Goal: Communication & Community: Answer question/provide support

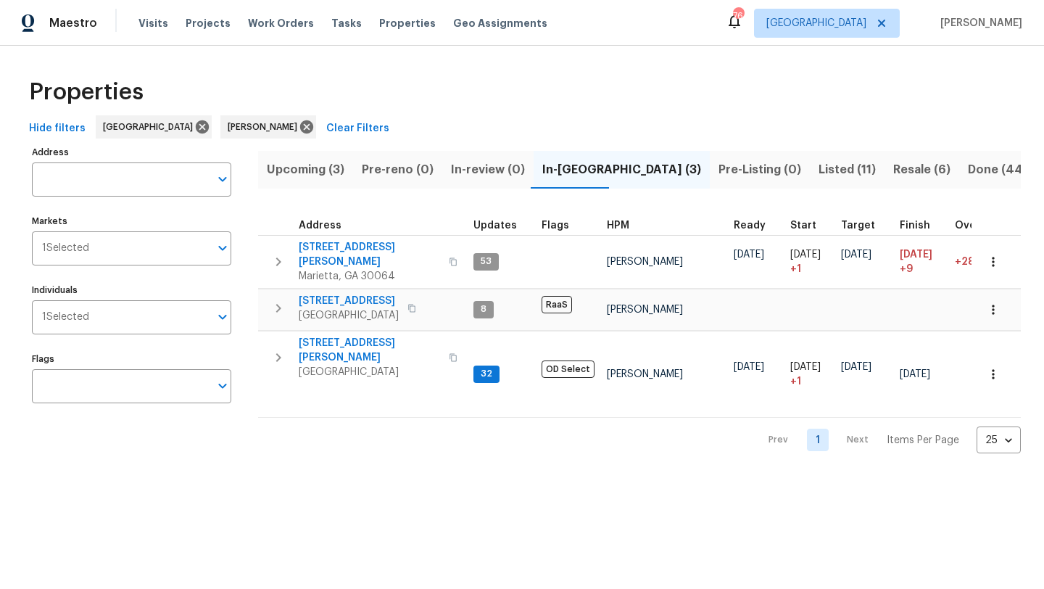
click at [818, 172] on span "Listed (11)" at bounding box center [846, 169] width 57 height 20
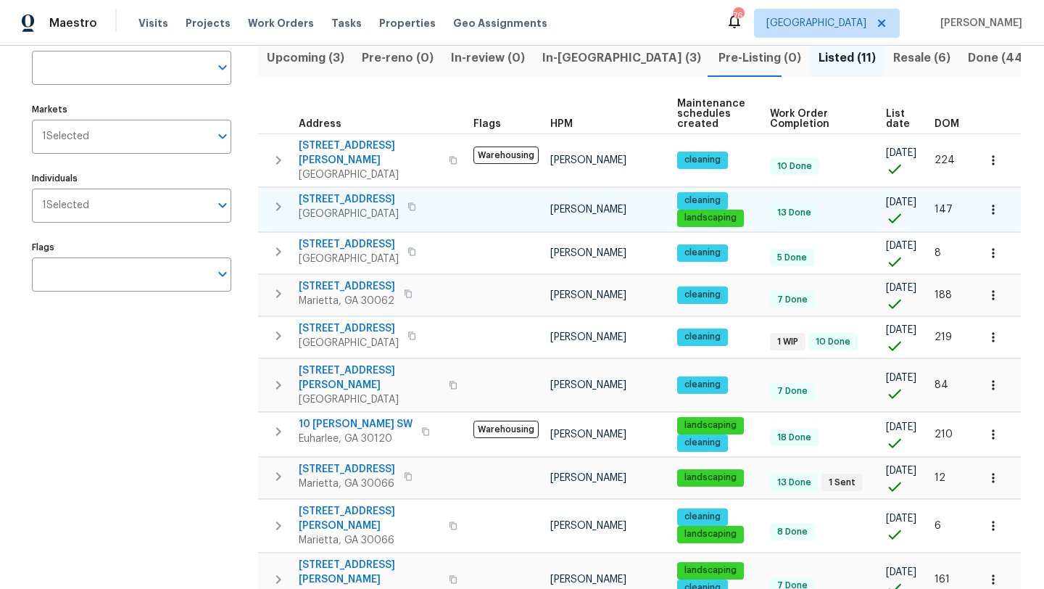
scroll to position [123, 0]
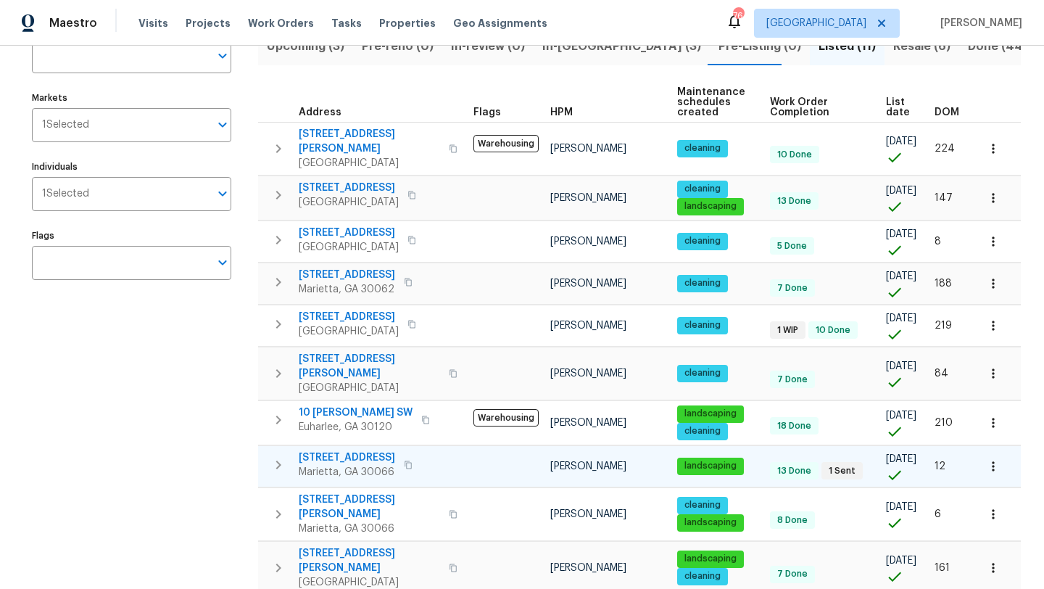
click at [325, 450] on span "692 Suholden Cir" at bounding box center [347, 457] width 96 height 14
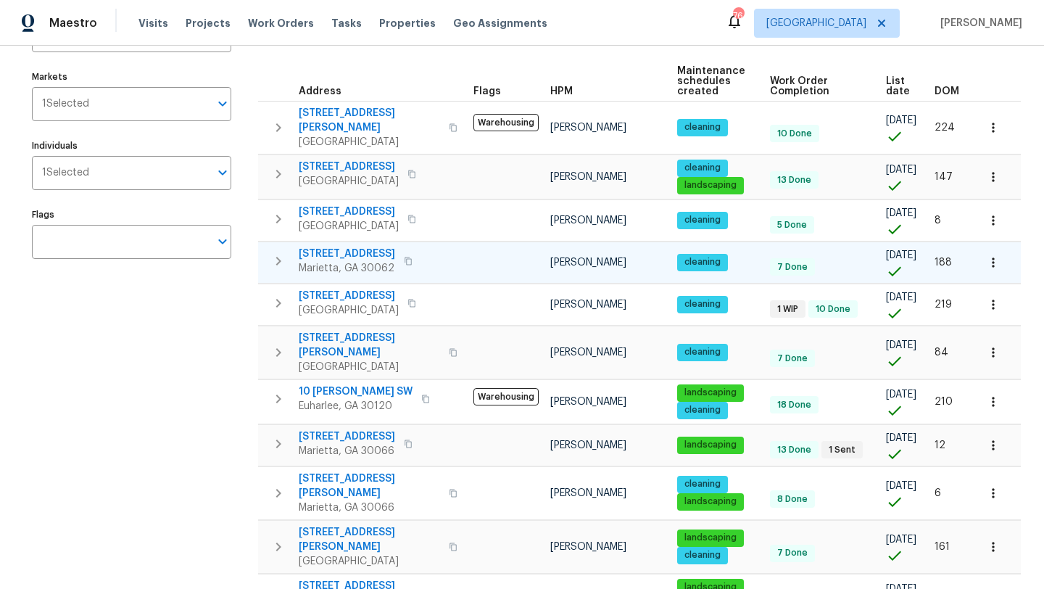
scroll to position [141, 0]
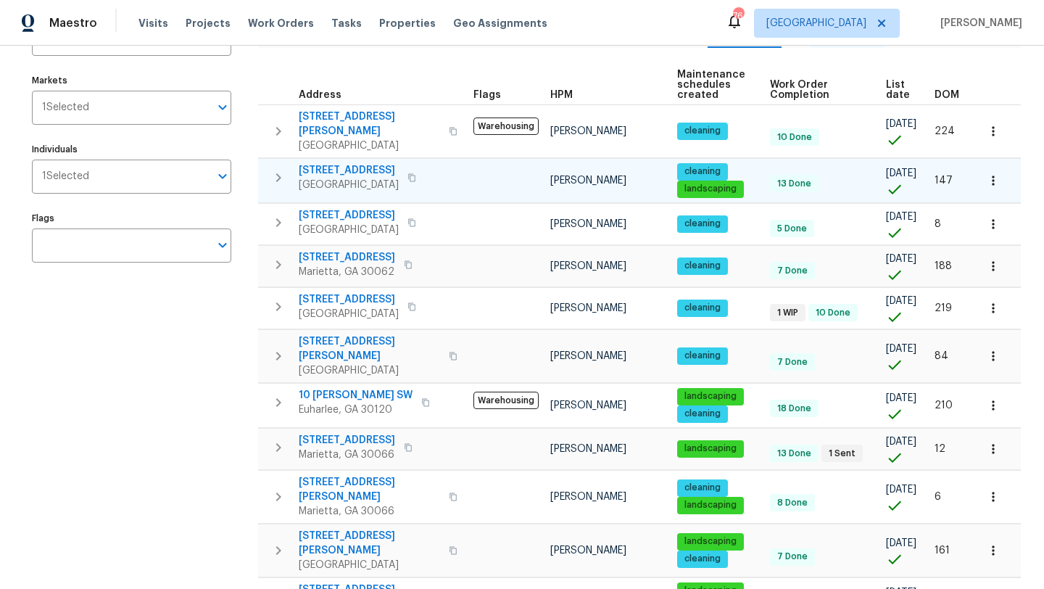
click at [373, 163] on span "6001 Deer Springs Ln NW" at bounding box center [349, 170] width 100 height 14
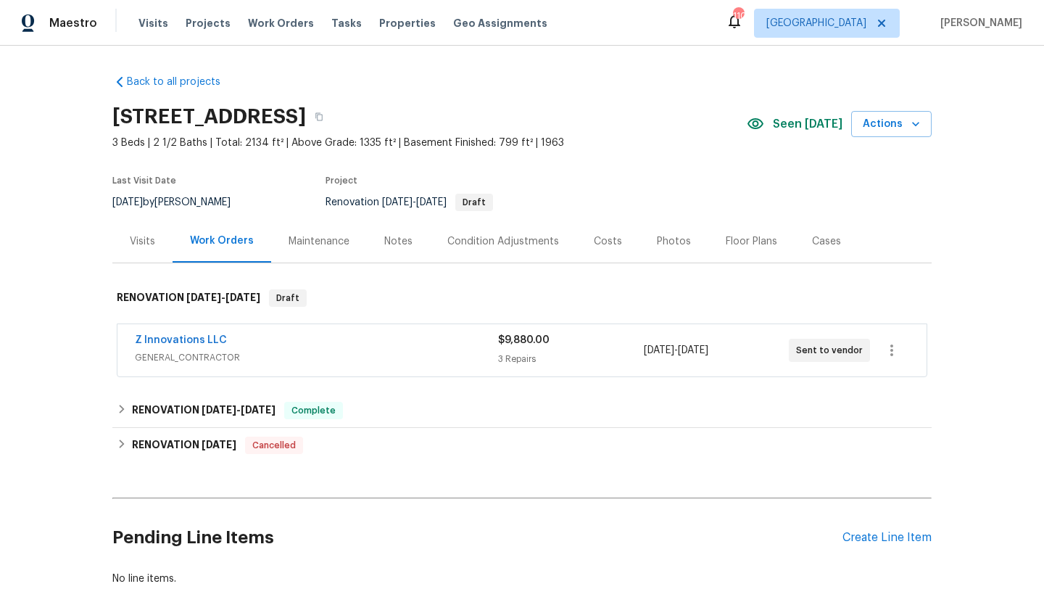
click at [348, 348] on div "Z Innovations LLC" at bounding box center [316, 341] width 363 height 17
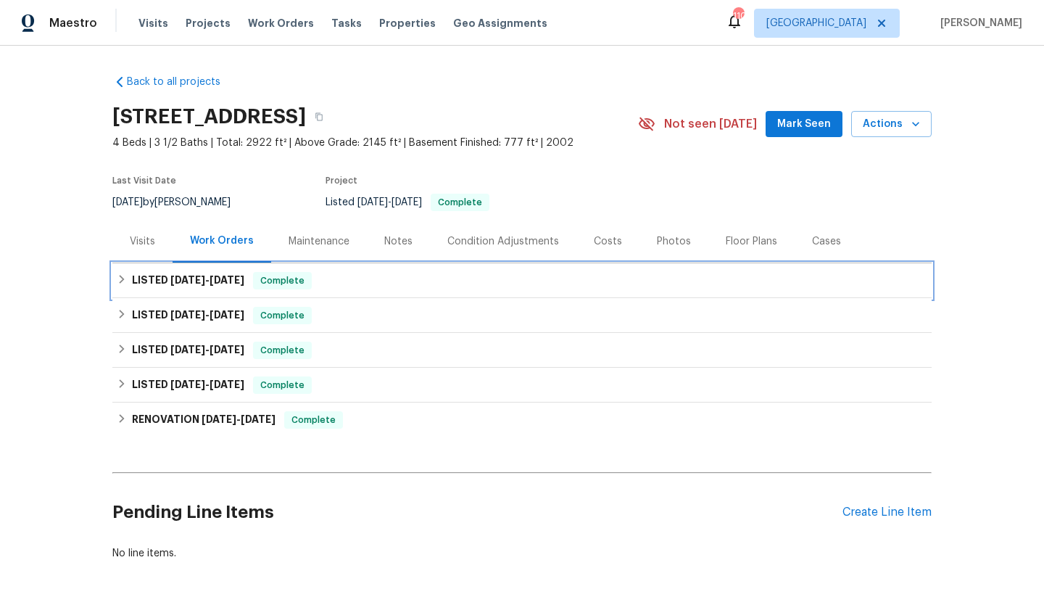
click at [244, 275] on span "10/8/25" at bounding box center [227, 280] width 35 height 10
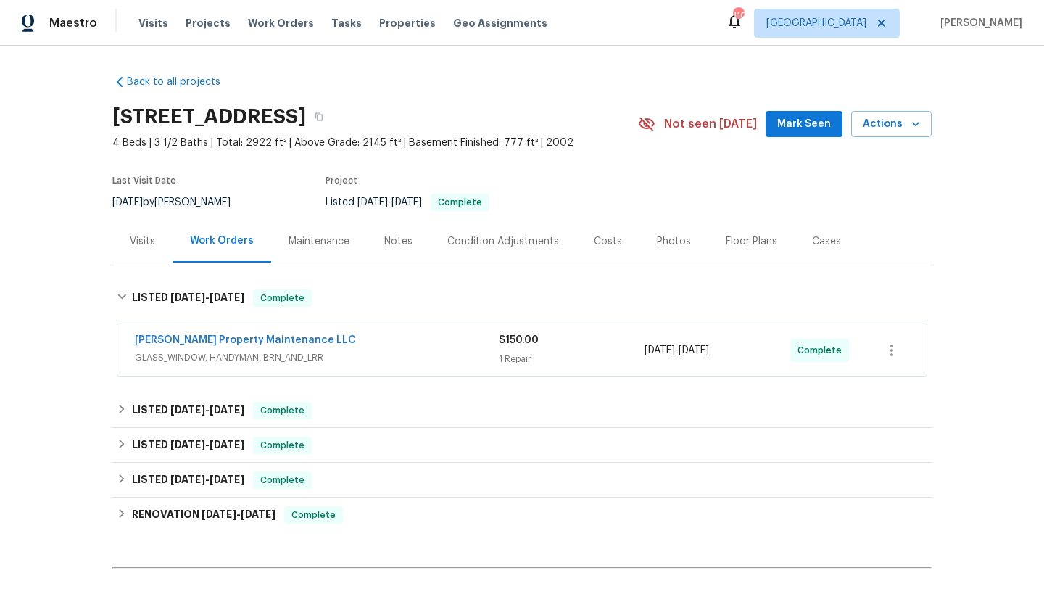
click at [309, 336] on div "[PERSON_NAME] Property Maintenance LLC" at bounding box center [317, 341] width 364 height 17
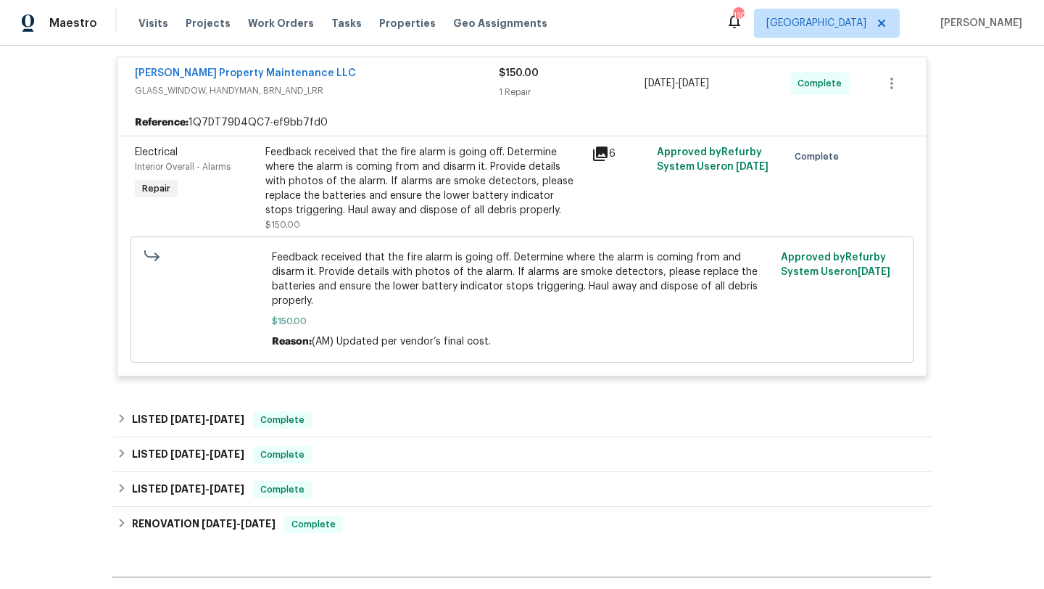
scroll to position [311, 0]
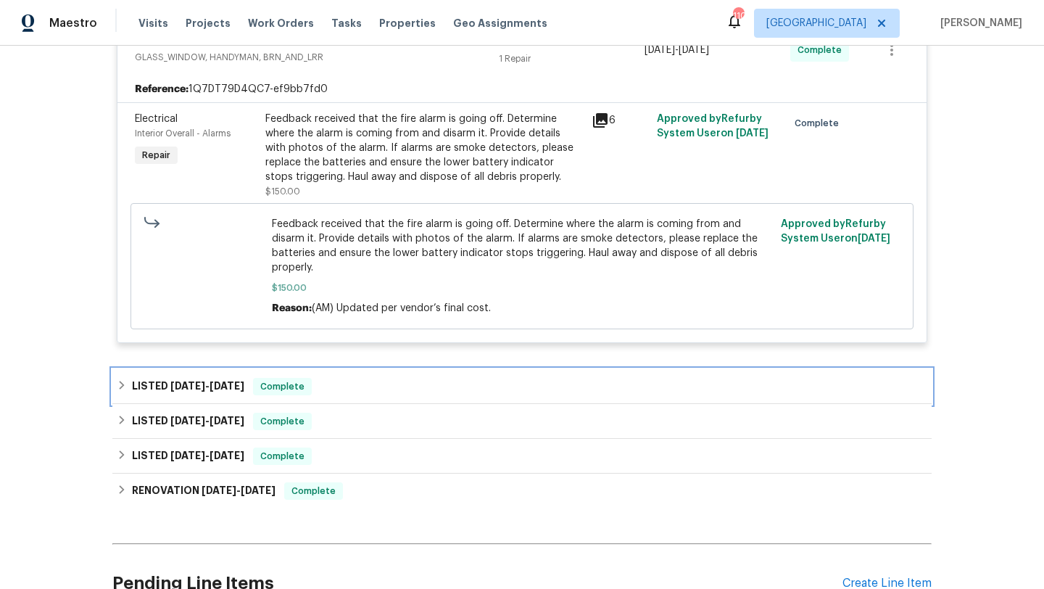
click at [327, 378] on div "LISTED 8/22/25 - 8/25/25 Complete" at bounding box center [522, 386] width 810 height 17
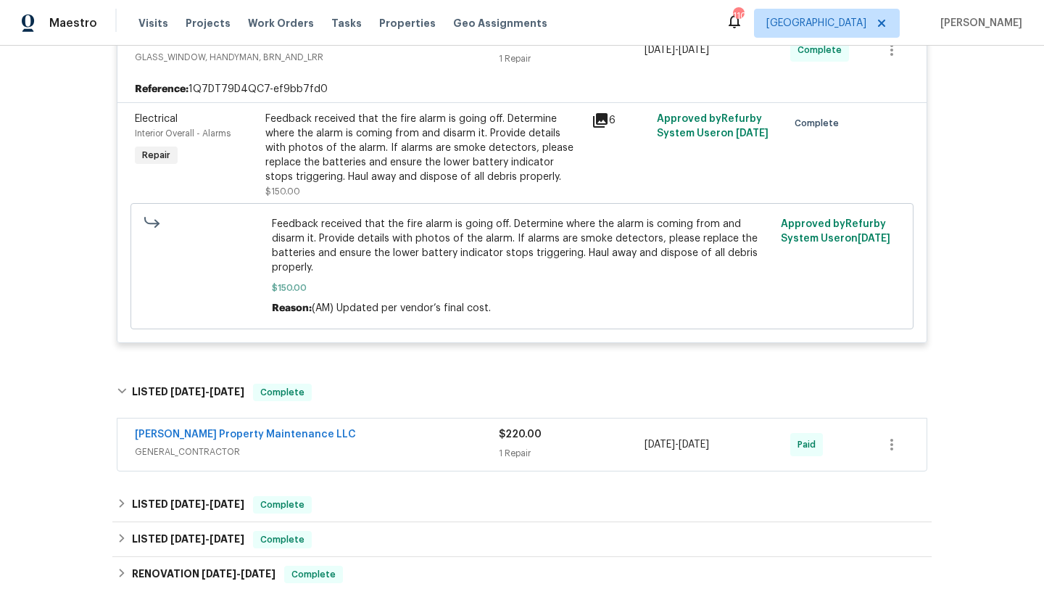
click at [330, 427] on div "[PERSON_NAME] Property Maintenance LLC" at bounding box center [317, 435] width 364 height 17
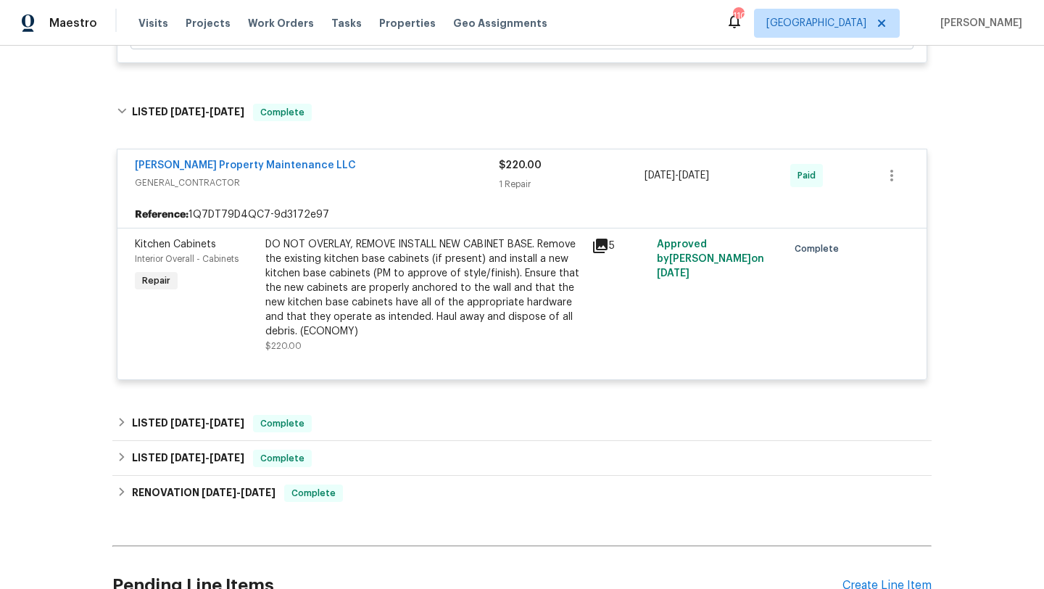
scroll to position [593, 0]
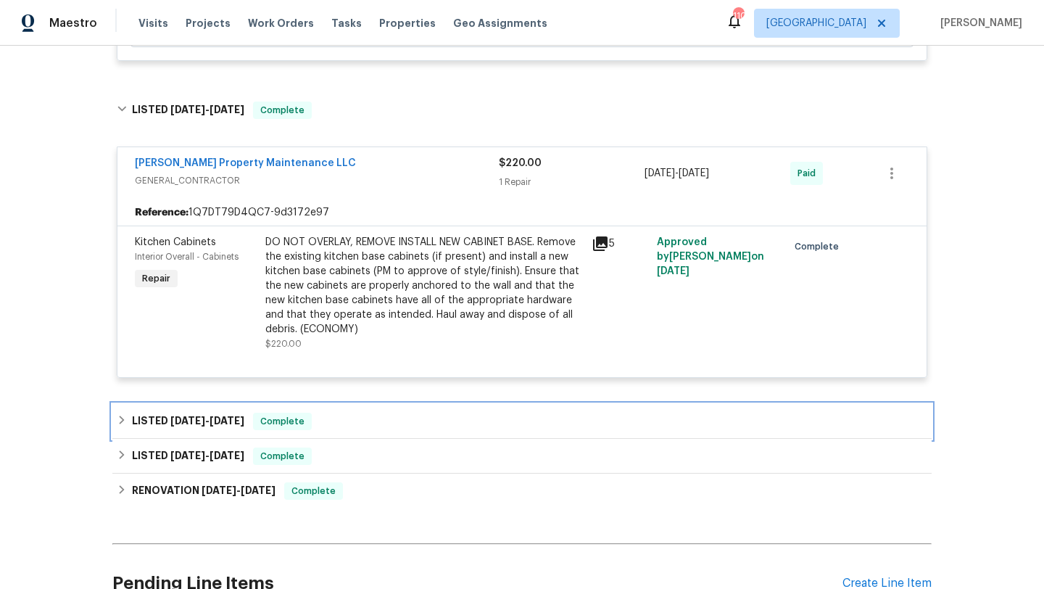
click at [356, 412] on div "LISTED 5/30/25 - 6/9/25 Complete" at bounding box center [522, 420] width 810 height 17
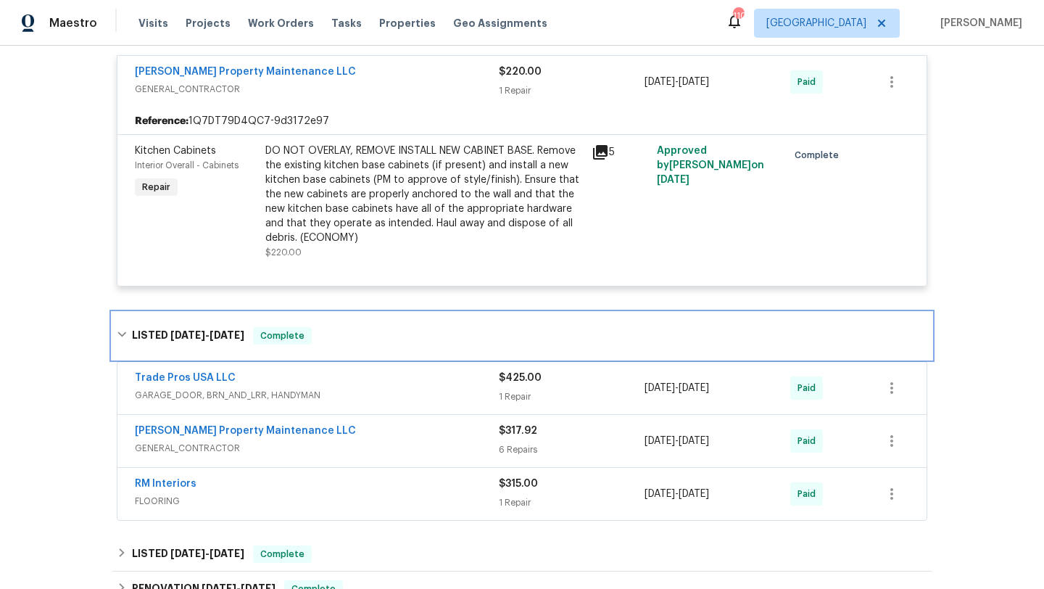
scroll to position [693, 0]
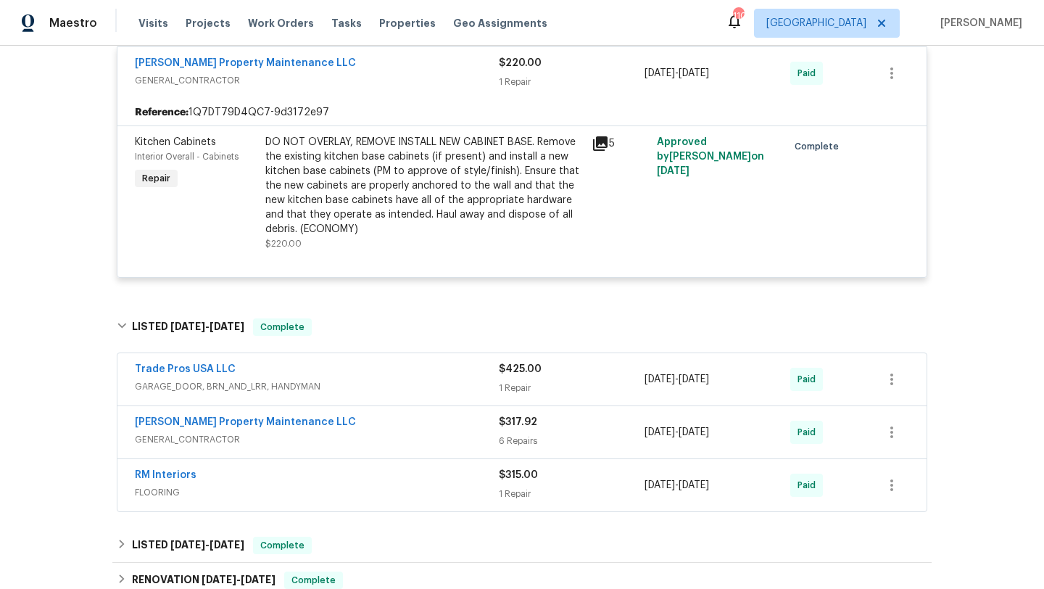
click at [343, 415] on div "[PERSON_NAME] Property Maintenance LLC" at bounding box center [317, 423] width 364 height 17
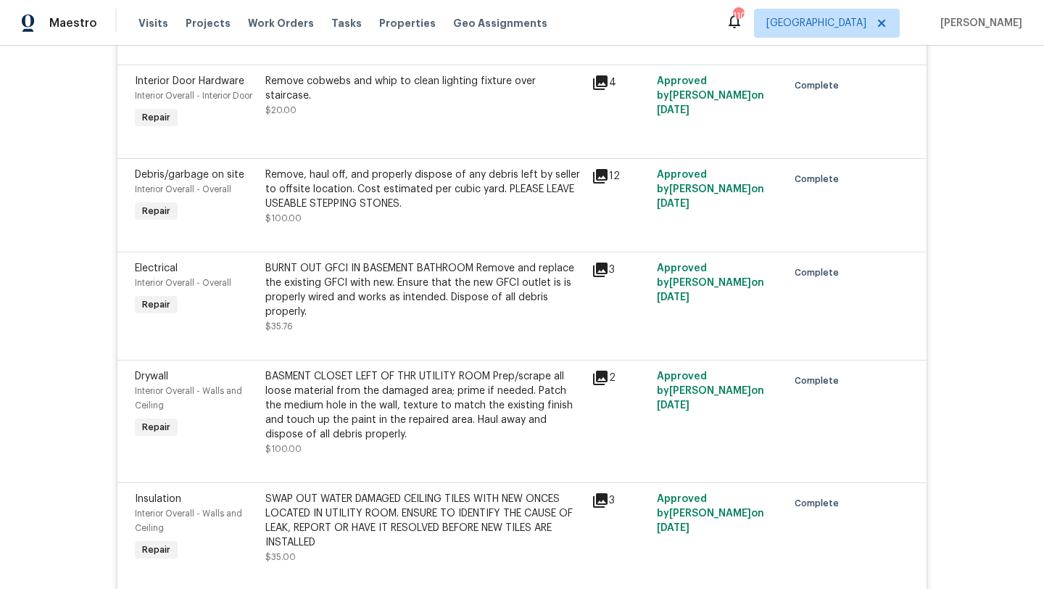
scroll to position [1292, 0]
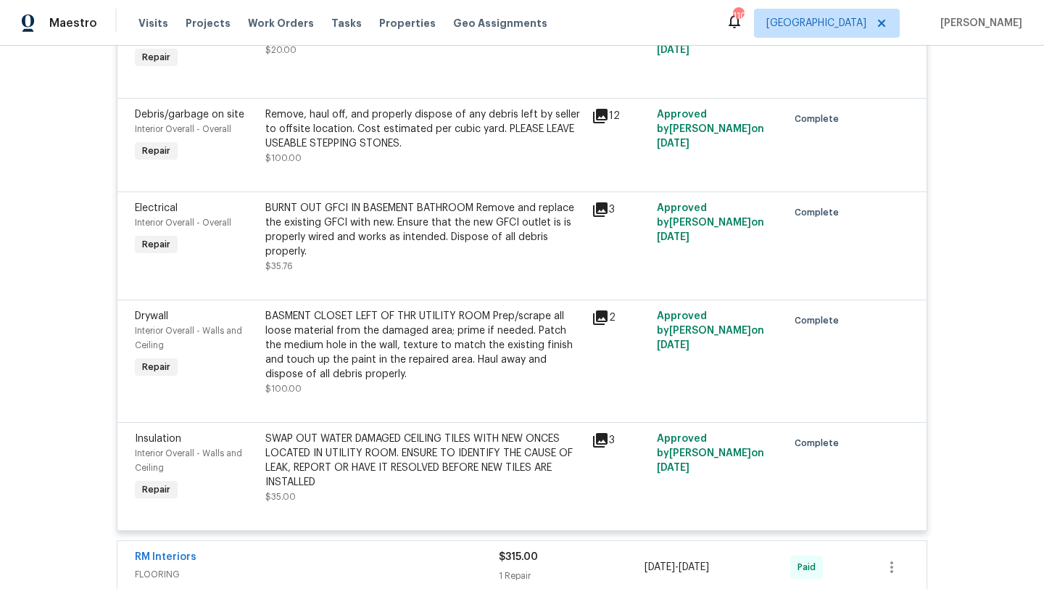
click at [71, 208] on div "Back to all projects 6001 Deer Springs Ln NW, Acworth, GA 30101 4 Beds | 3 1/2 …" at bounding box center [522, 317] width 1044 height 543
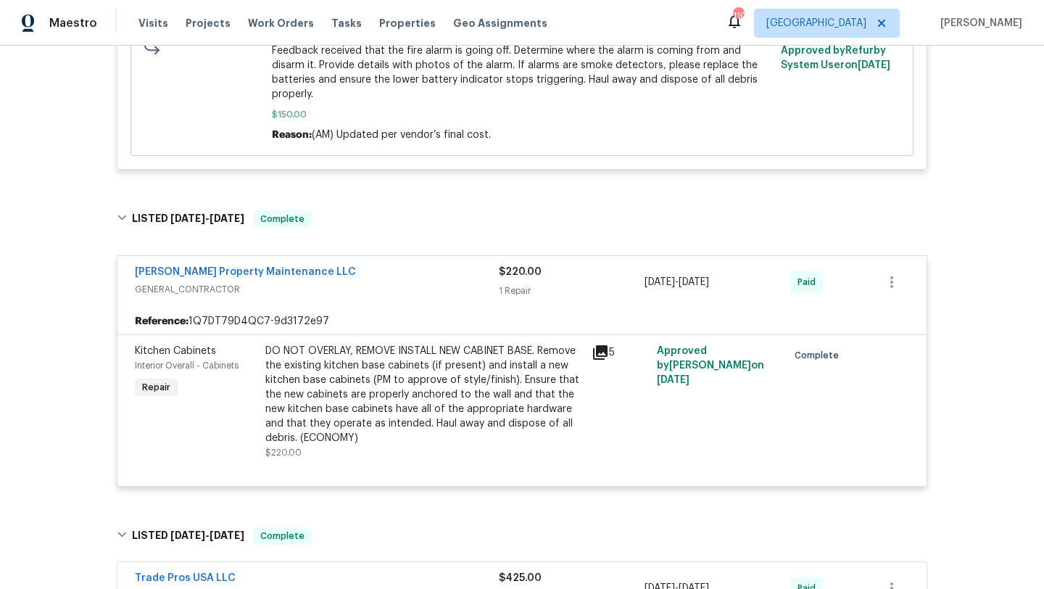
scroll to position [0, 0]
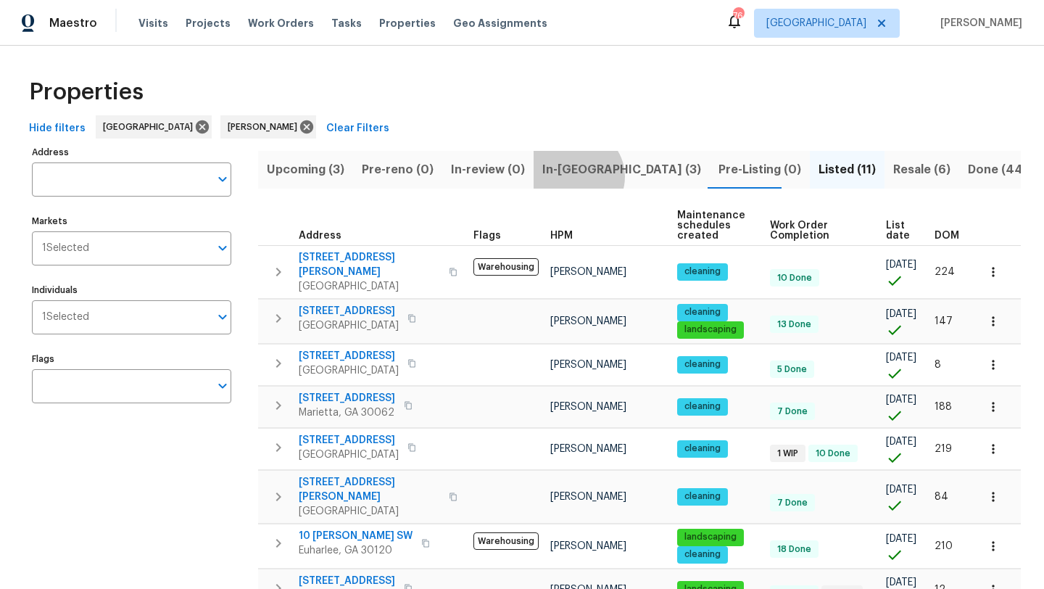
click at [572, 176] on span "In-reno (3)" at bounding box center [621, 169] width 159 height 20
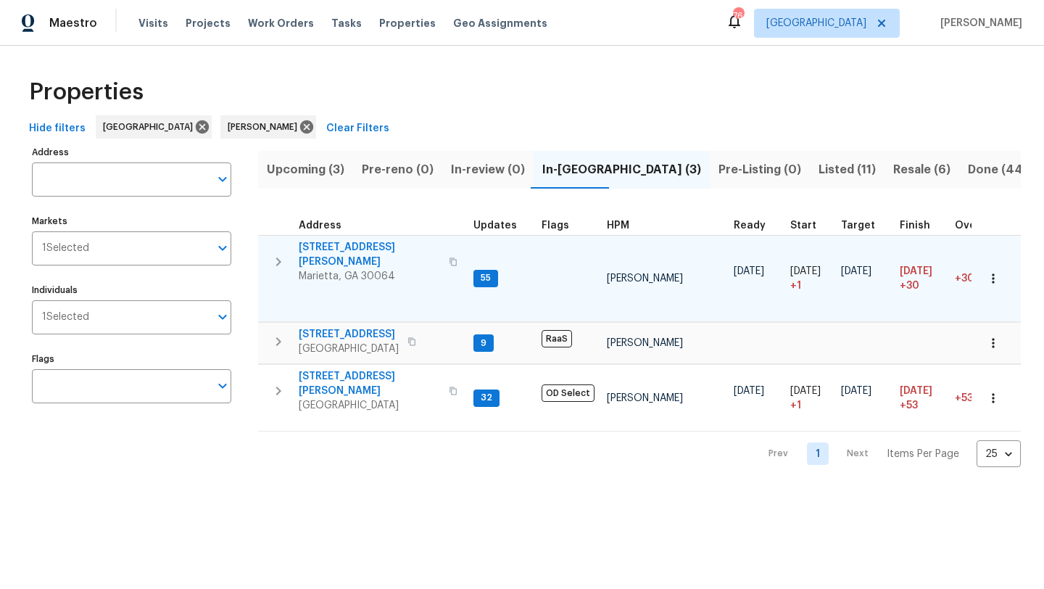
click at [369, 249] on span "3526 W Hampton Dr NW" at bounding box center [369, 254] width 141 height 29
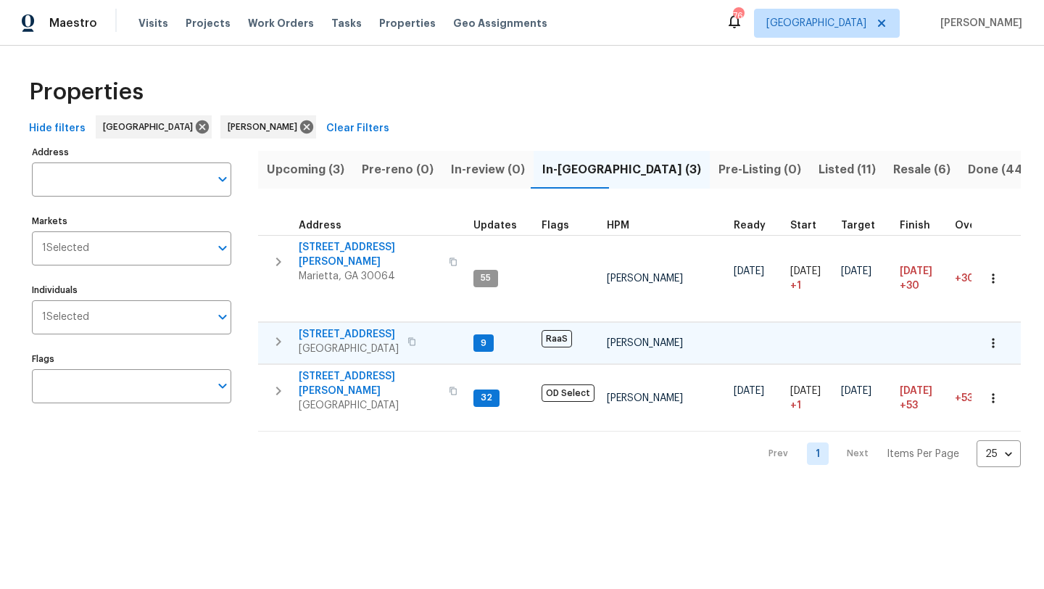
click at [328, 327] on span "5160 Legendary Ln" at bounding box center [349, 334] width 100 height 14
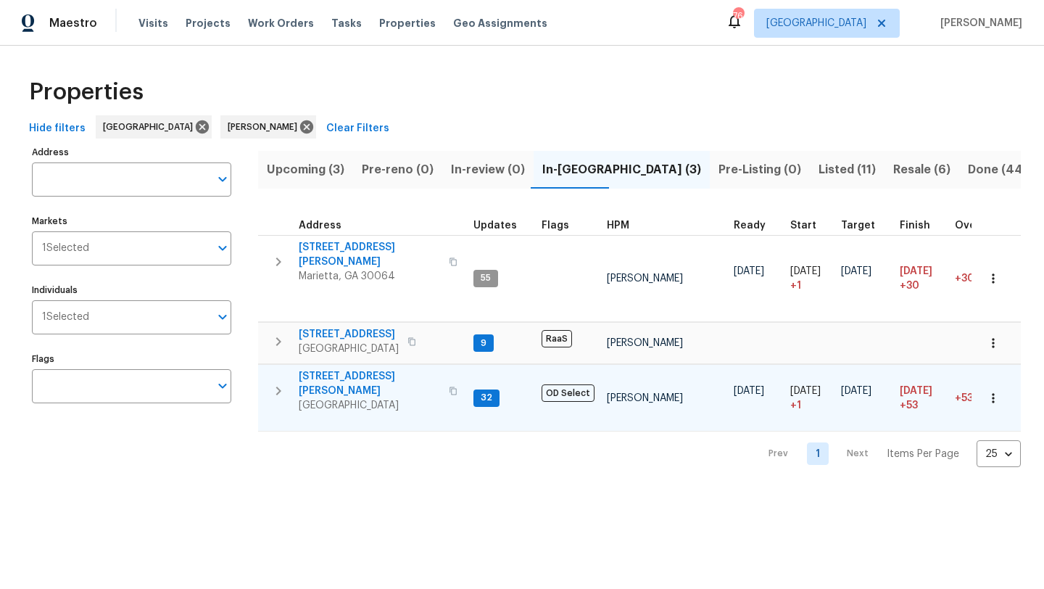
click at [345, 369] on span "[STREET_ADDRESS][PERSON_NAME]" at bounding box center [369, 383] width 141 height 29
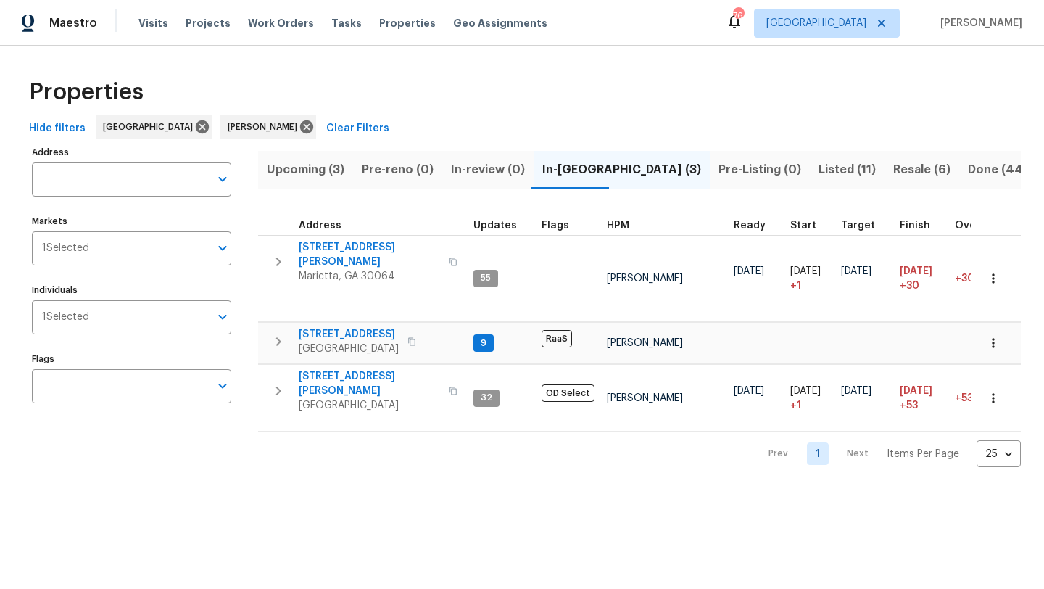
click at [893, 170] on span "Resale (6)" at bounding box center [921, 169] width 57 height 20
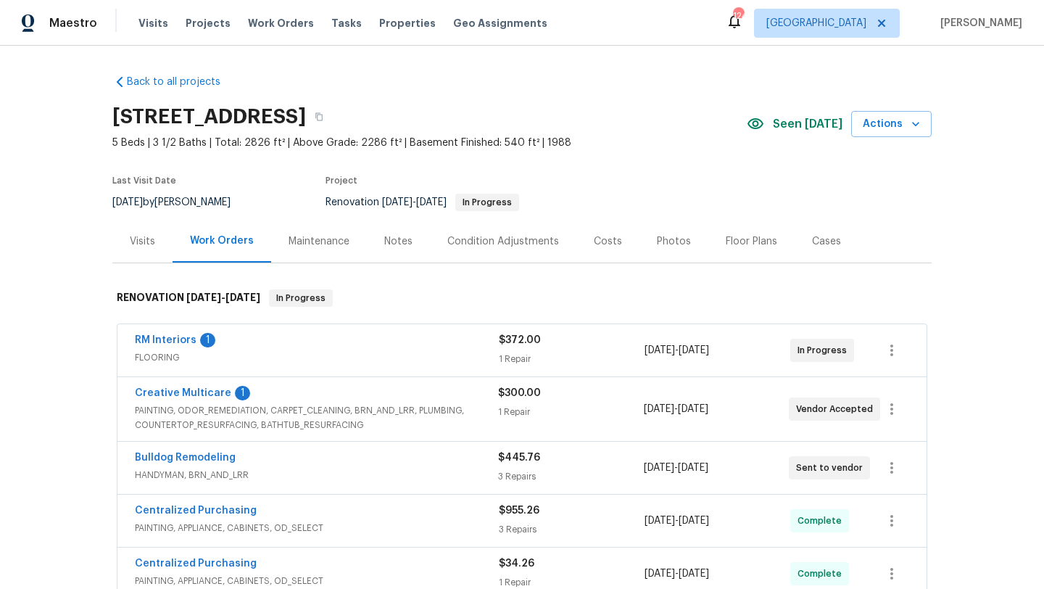
click at [166, 348] on div "RM Interiors 1" at bounding box center [317, 341] width 364 height 17
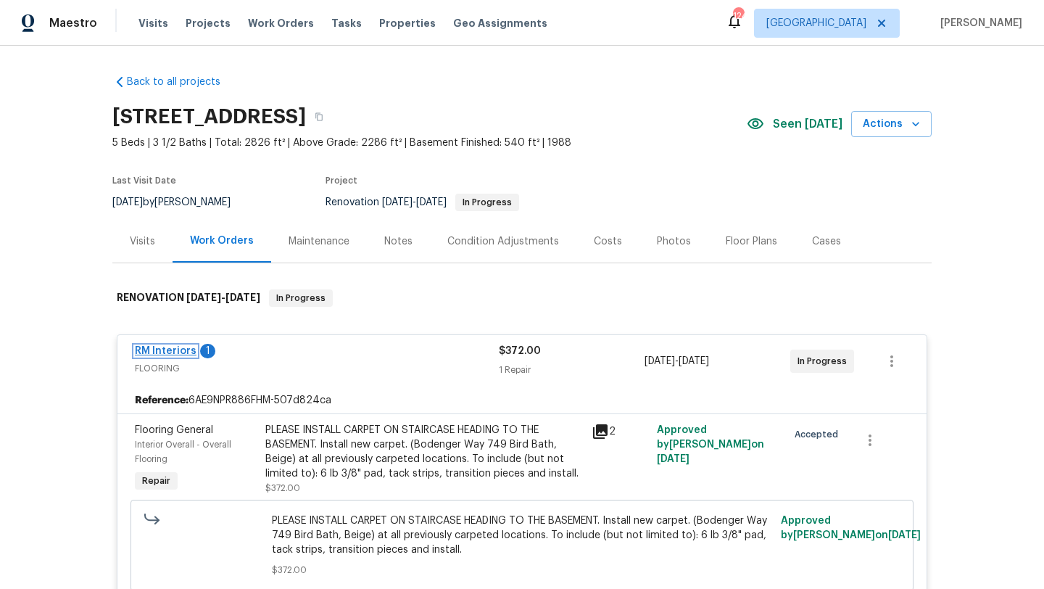
click at [162, 349] on link "RM Interiors" at bounding box center [166, 351] width 62 height 10
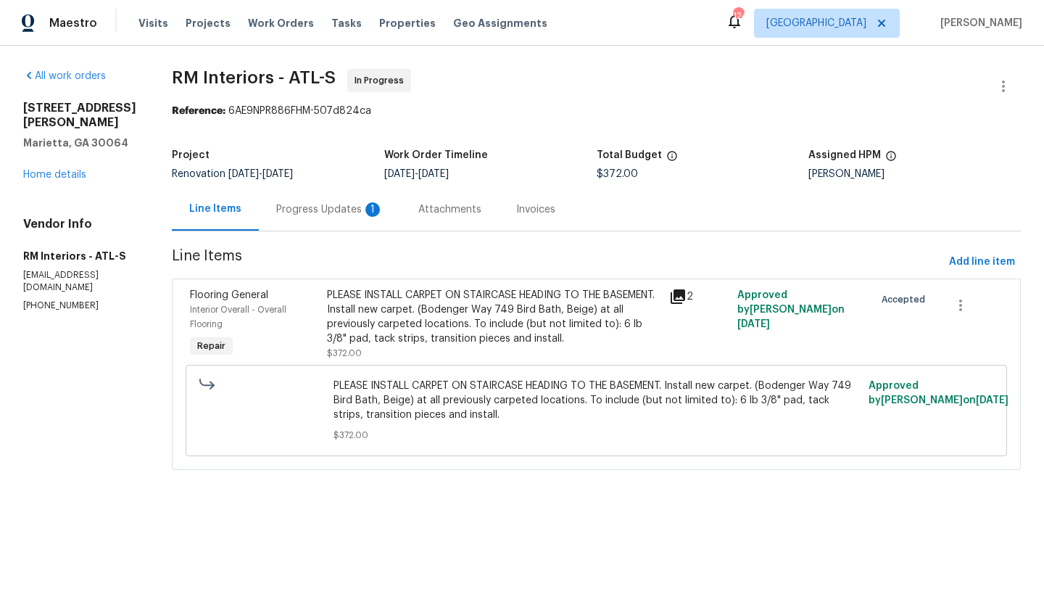
click at [352, 207] on div "Progress Updates 1" at bounding box center [329, 209] width 107 height 14
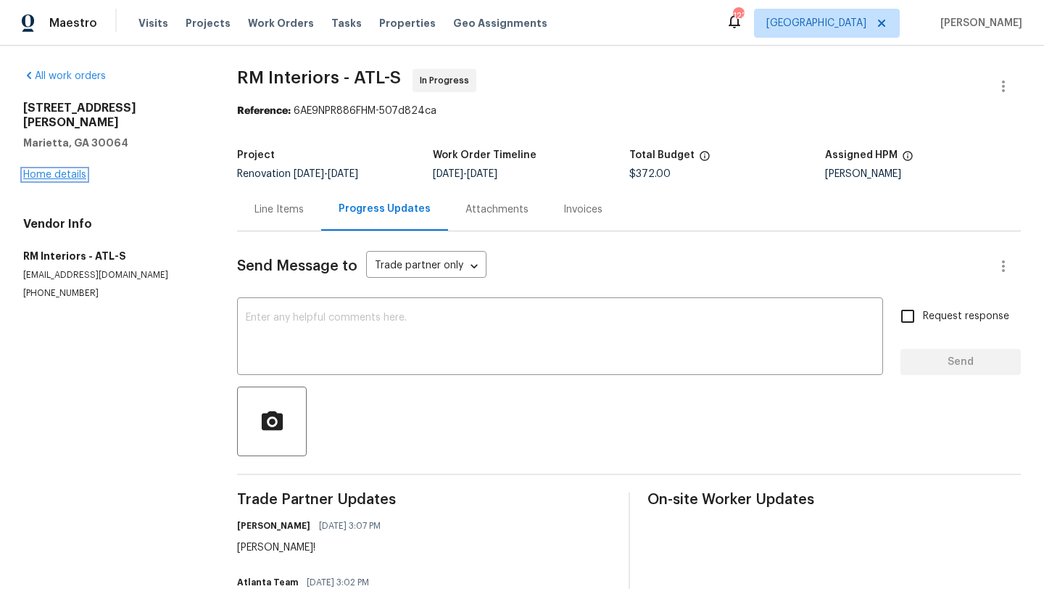
click at [78, 170] on link "Home details" at bounding box center [54, 175] width 63 height 10
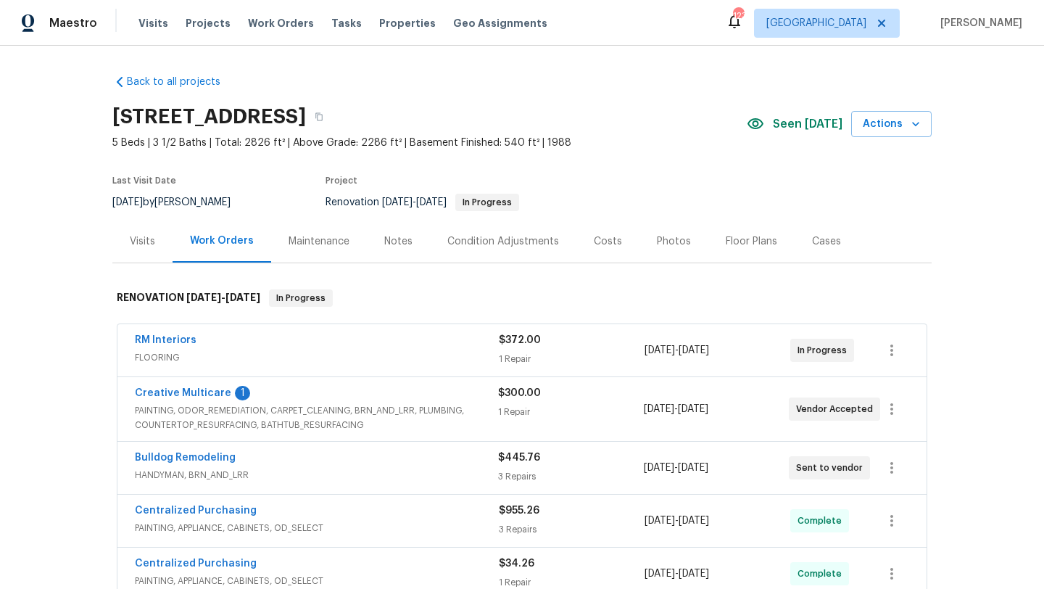
click at [190, 386] on span "Creative Multicare" at bounding box center [183, 393] width 96 height 14
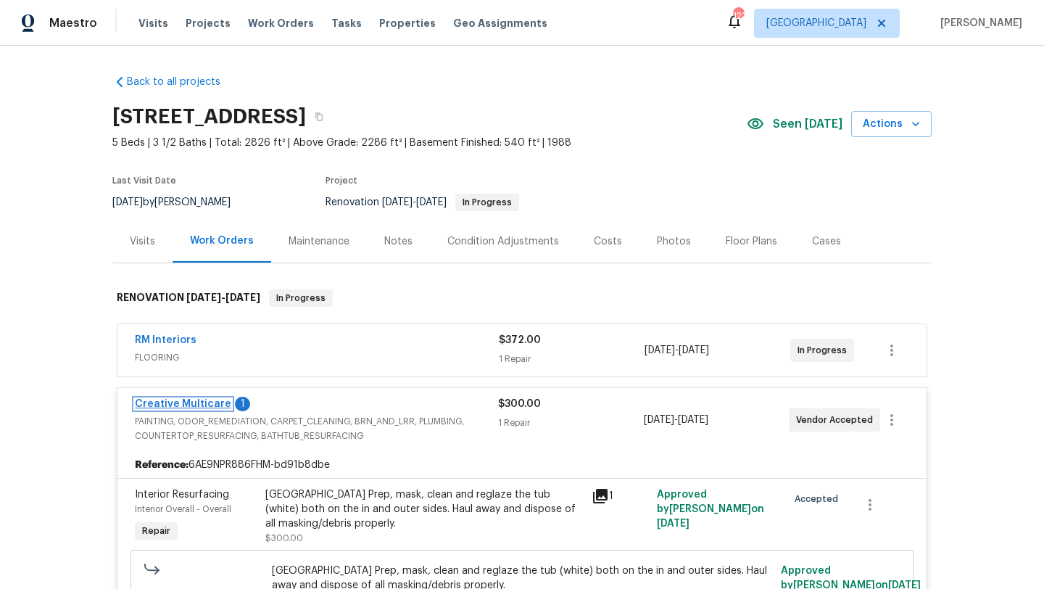
click at [187, 399] on link "Creative Multicare" at bounding box center [183, 404] width 96 height 10
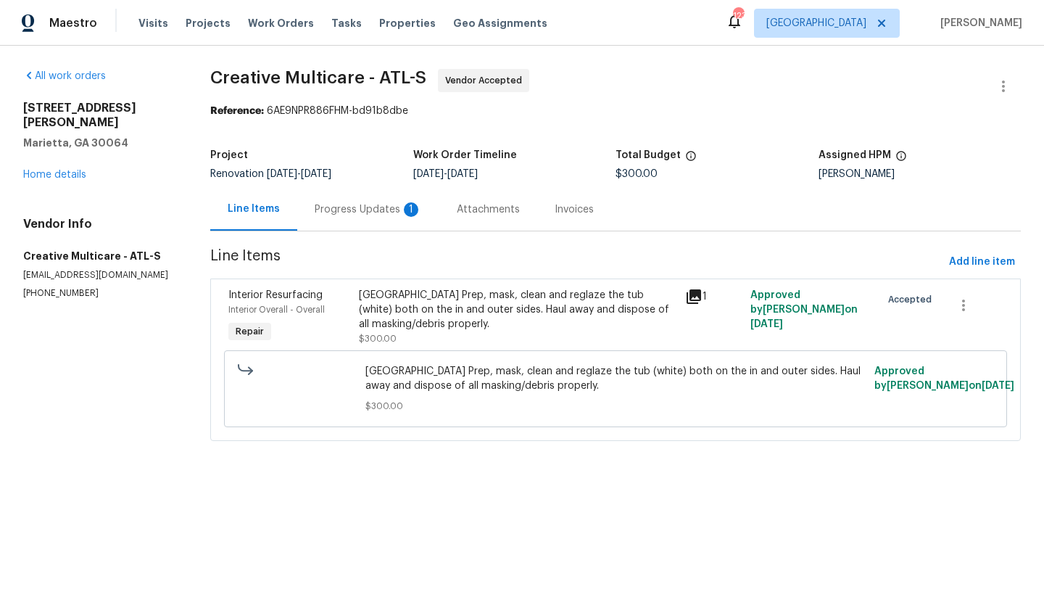
click at [354, 210] on div "Progress Updates 1" at bounding box center [368, 209] width 107 height 14
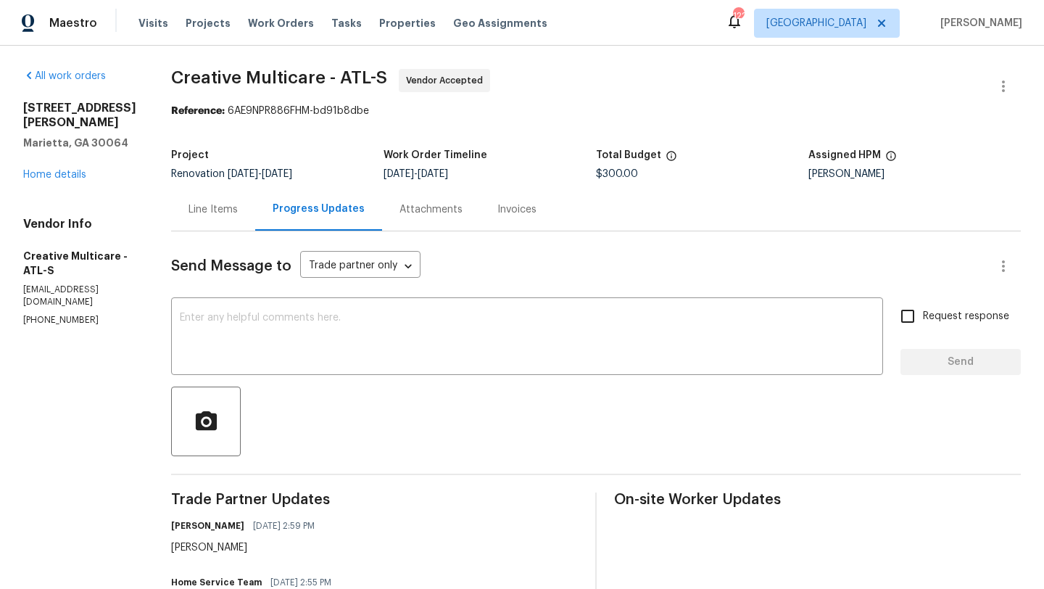
click at [55, 165] on div "3526 W Hampton Dr NW Marietta, GA 30064 Home details" at bounding box center [79, 141] width 113 height 81
click at [55, 170] on link "Home details" at bounding box center [54, 175] width 63 height 10
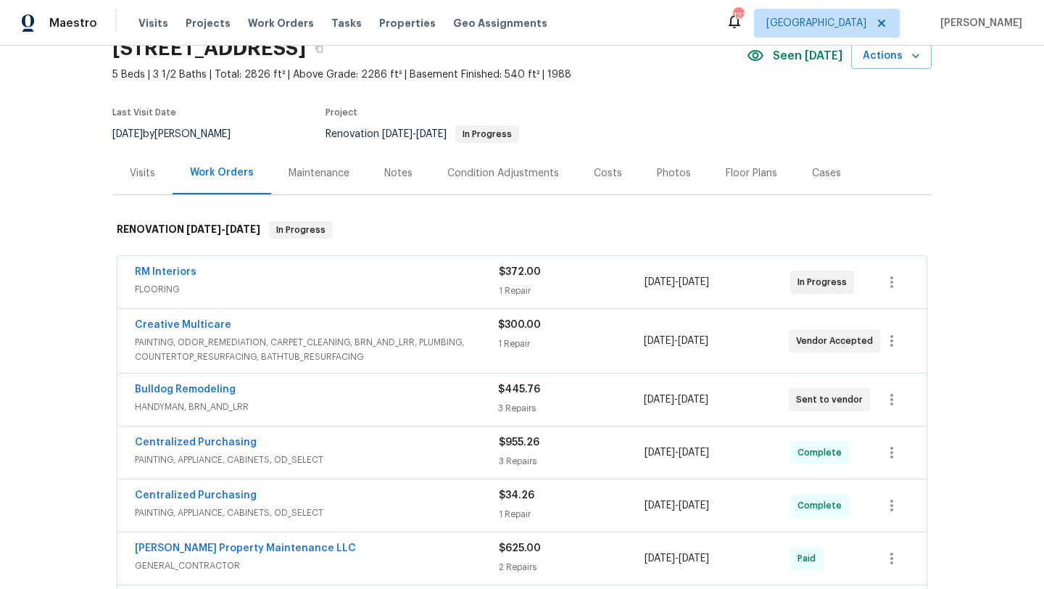
scroll to position [69, 0]
click at [409, 173] on div "Notes" at bounding box center [398, 172] width 63 height 43
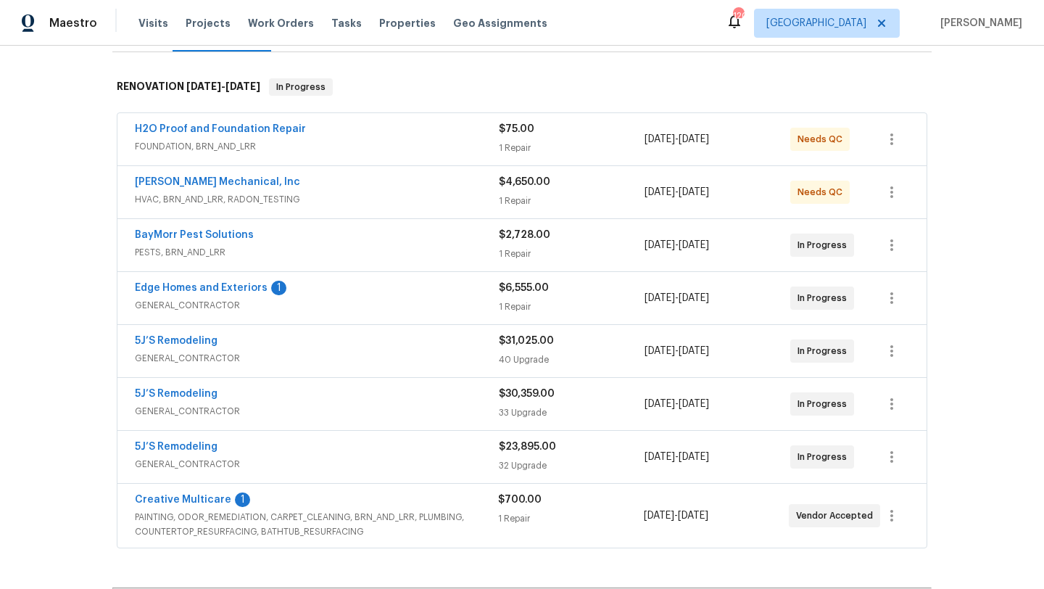
scroll to position [212, 0]
click at [182, 499] on link "Creative Multicare" at bounding box center [183, 498] width 96 height 10
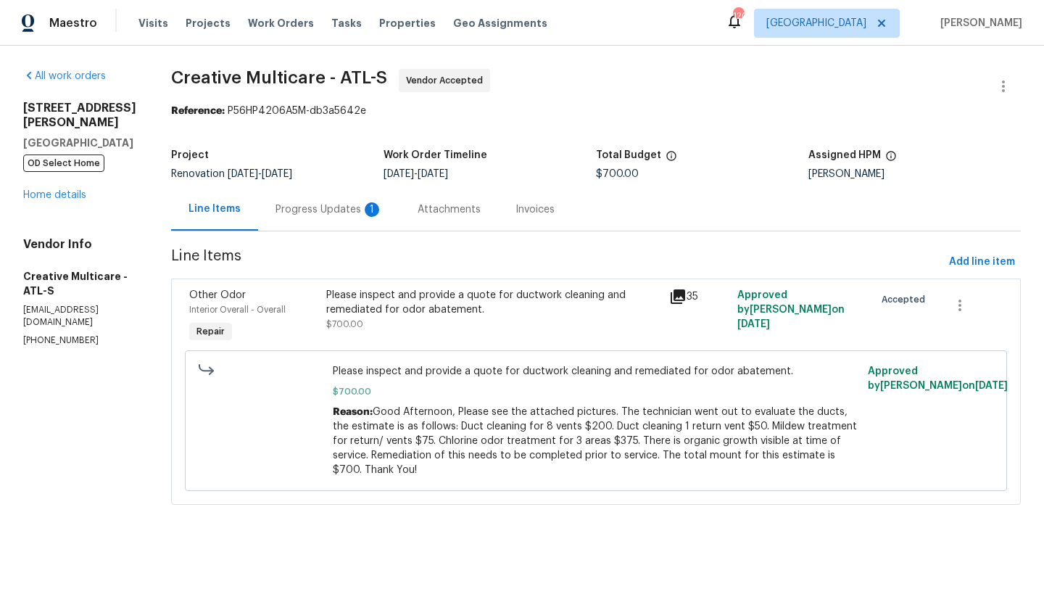
click at [344, 218] on div "Progress Updates 1" at bounding box center [329, 209] width 142 height 43
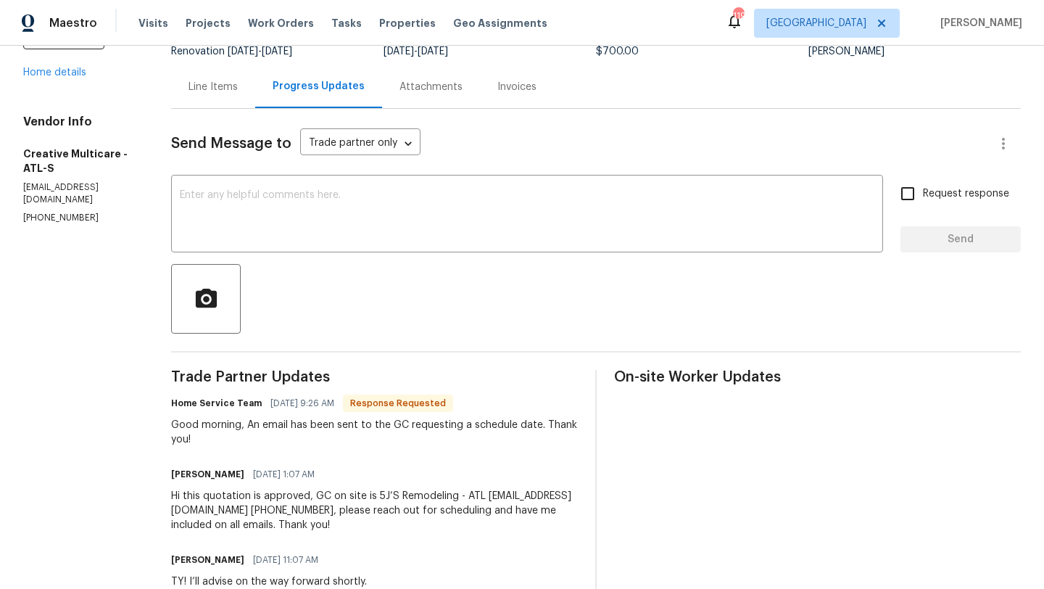
scroll to position [20, 0]
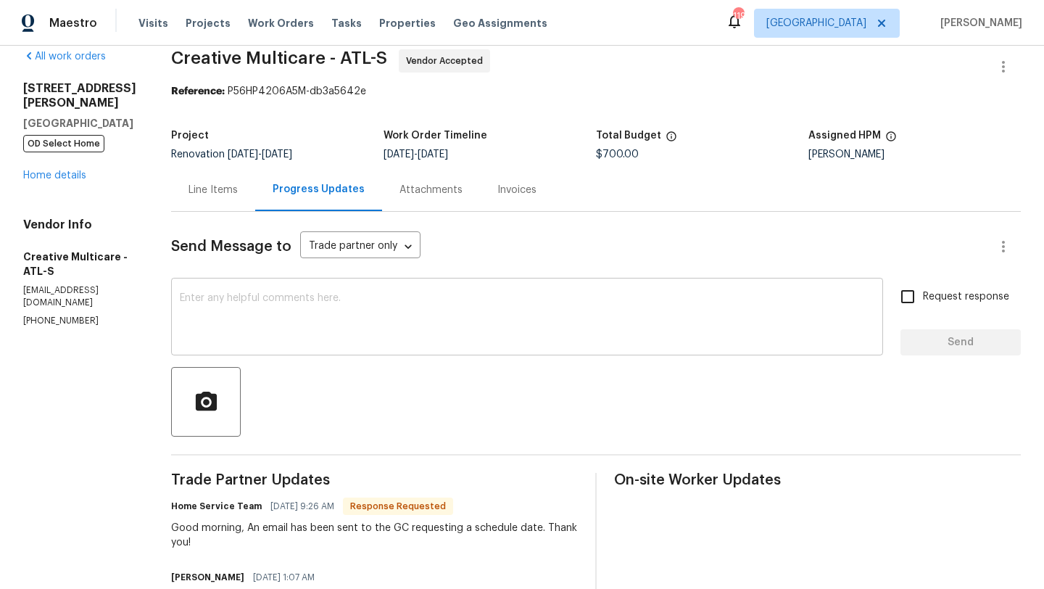
click at [328, 289] on div "x ​" at bounding box center [527, 318] width 712 height 74
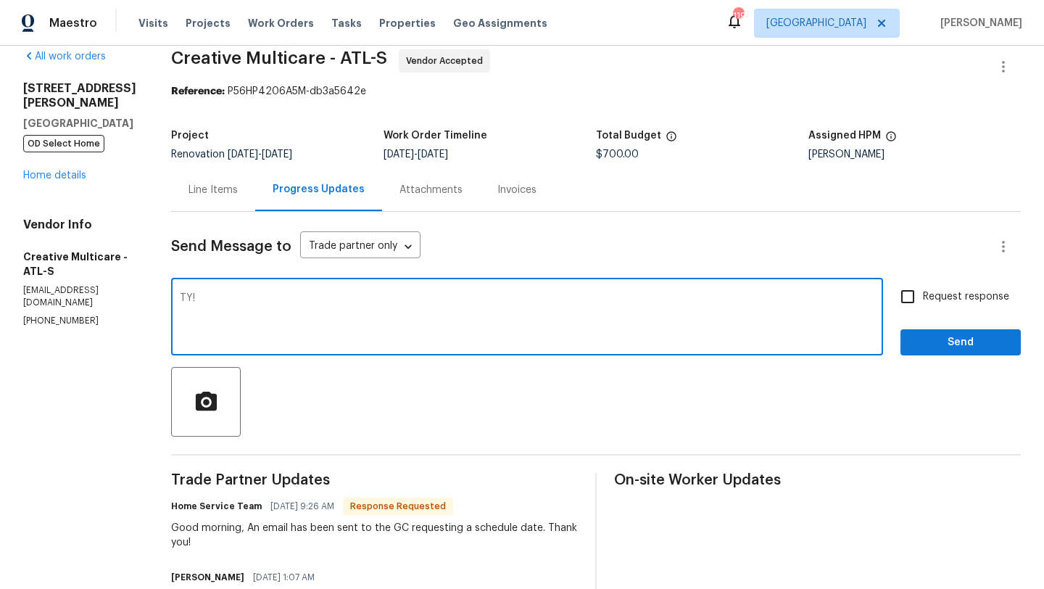
type textarea "TY!"
click at [916, 300] on input "Request response" at bounding box center [907, 296] width 30 height 30
checkbox input "true"
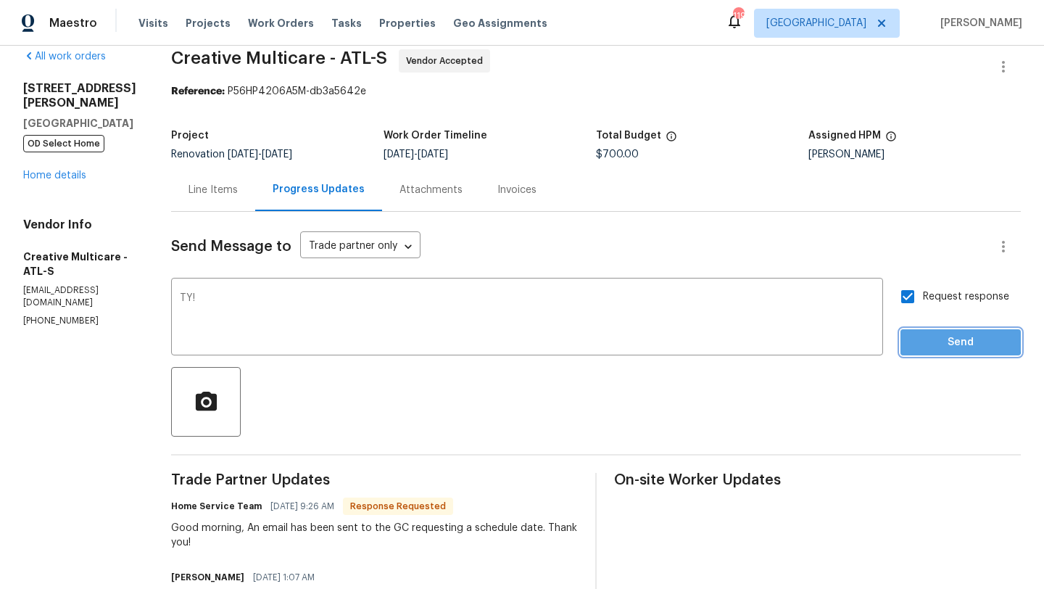
click at [930, 339] on span "Send" at bounding box center [960, 342] width 97 height 18
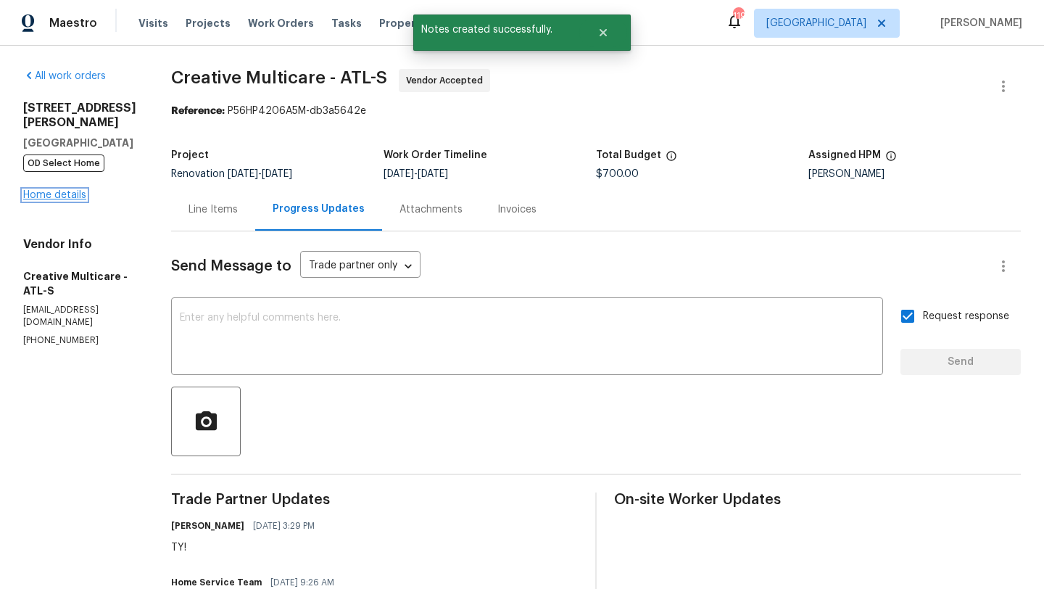
click at [72, 190] on link "Home details" at bounding box center [54, 195] width 63 height 10
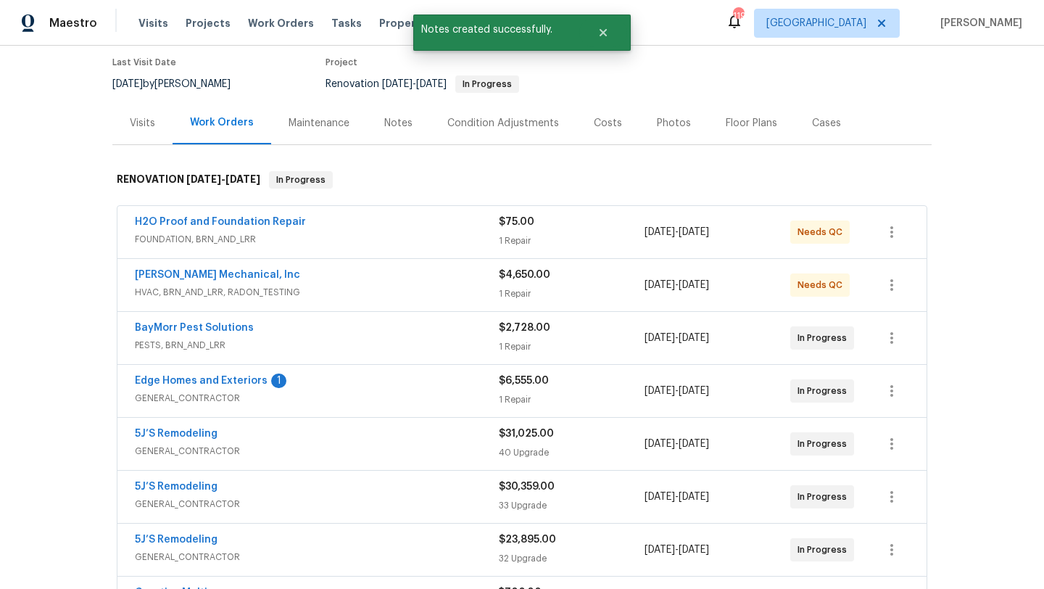
scroll to position [127, 0]
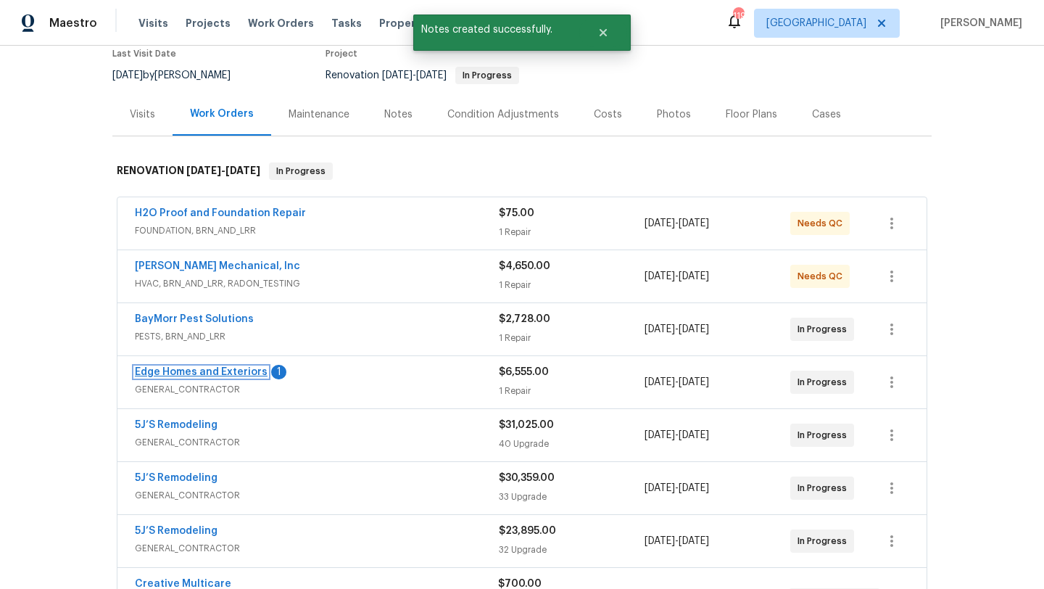
click at [220, 372] on link "Edge Homes and Exteriors" at bounding box center [201, 372] width 133 height 10
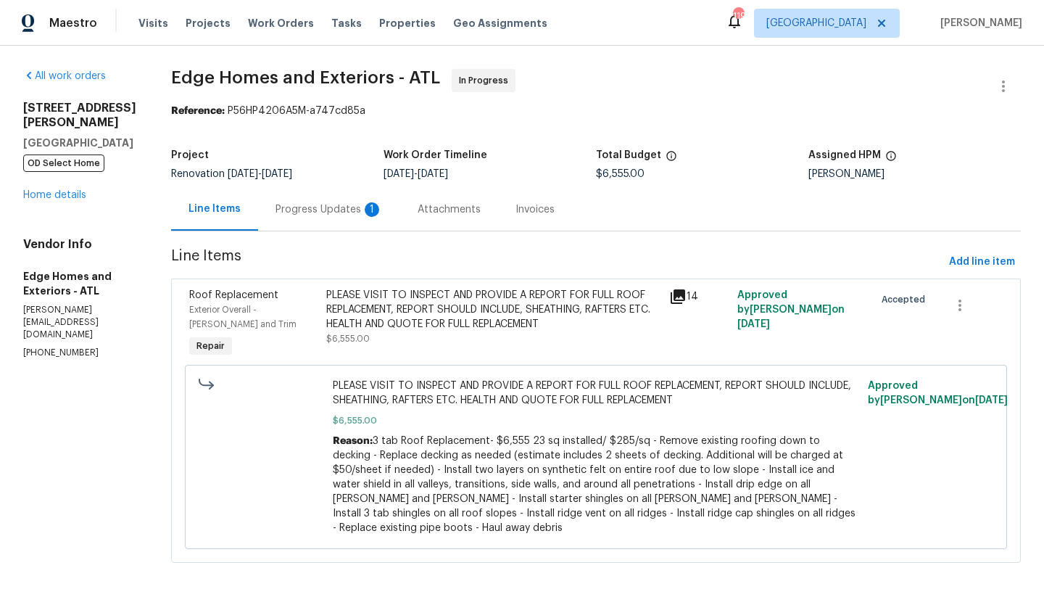
click at [313, 216] on div "Progress Updates 1" at bounding box center [328, 209] width 107 height 14
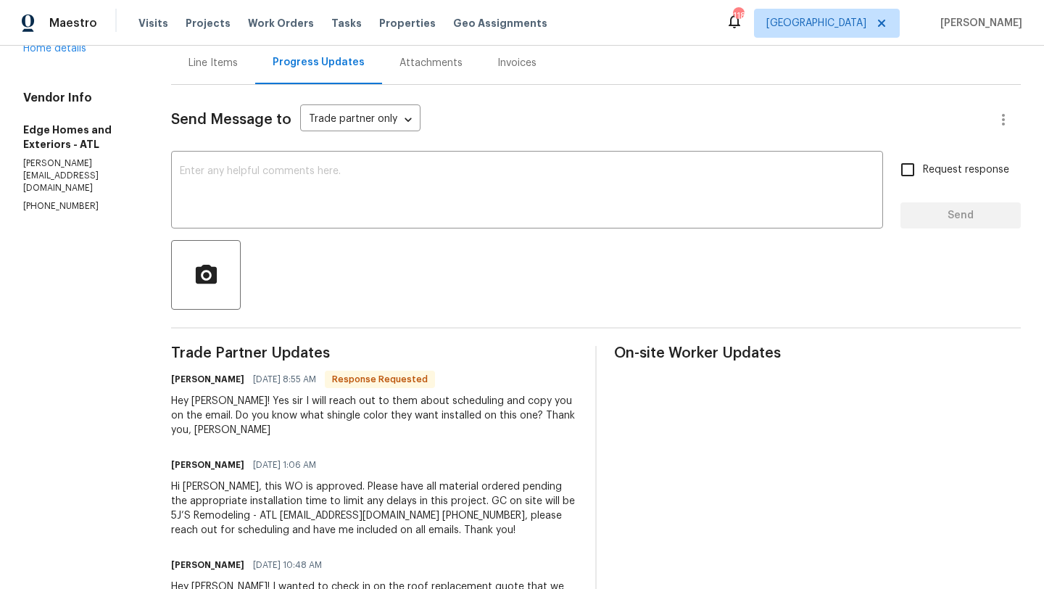
scroll to position [147, 0]
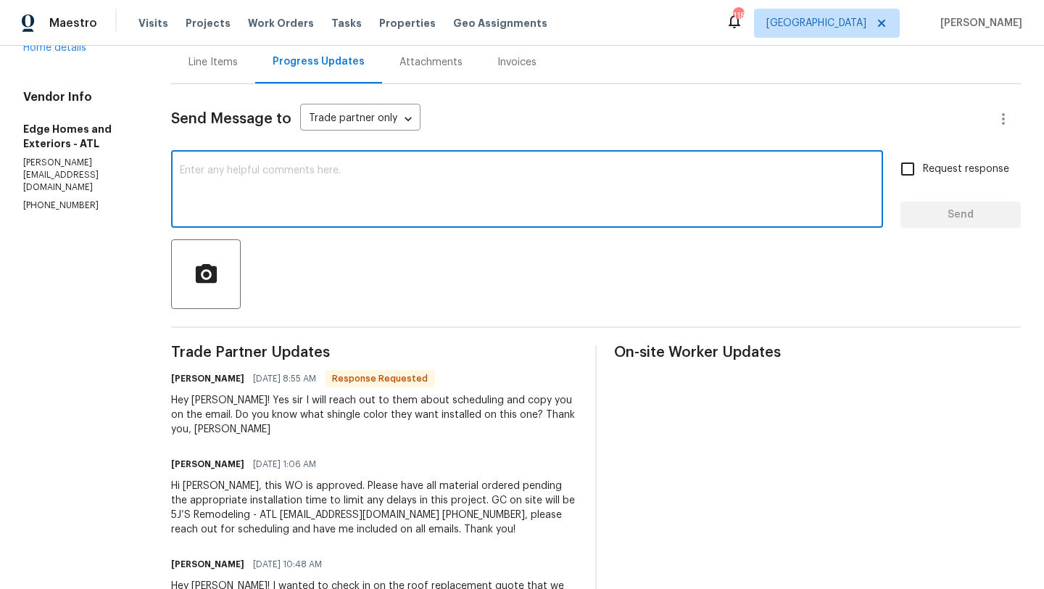
click at [318, 199] on textarea at bounding box center [527, 190] width 694 height 51
click at [360, 170] on textarea "TY! Cody. I'll get back to you shortly as it realates to" at bounding box center [527, 190] width 694 height 51
click at [352, 170] on textarea "TY! Cody. I'll get back to you shortly as it realates to" at bounding box center [527, 190] width 694 height 51
click at [394, 174] on textarea "TY! Cody. I'll get back to you shortly as it relates to" at bounding box center [527, 190] width 694 height 51
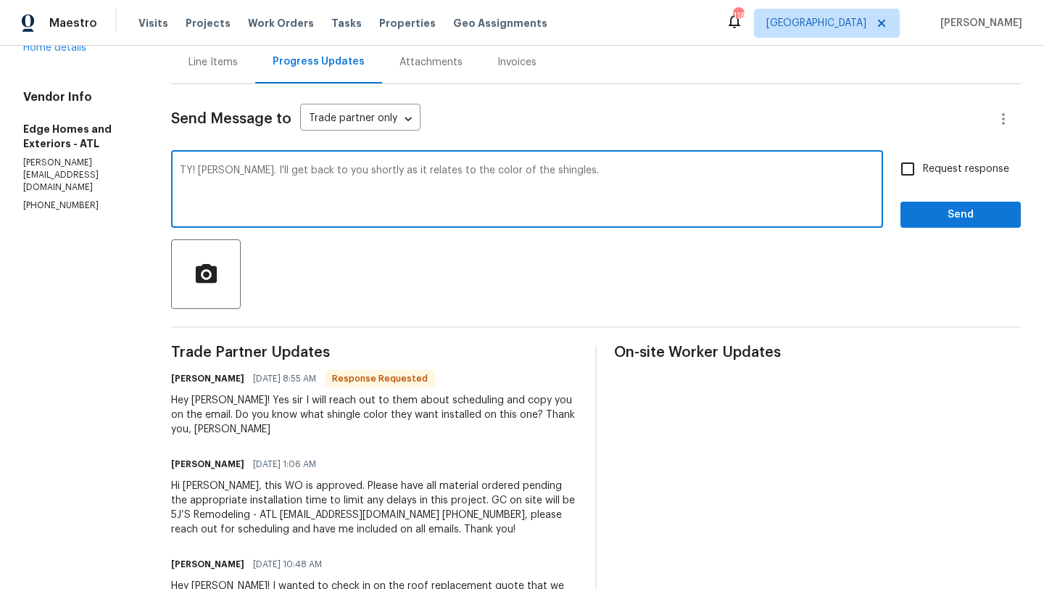
type textarea "TY! [PERSON_NAME]. I'll get back to you shortly as it relates to the color of t…"
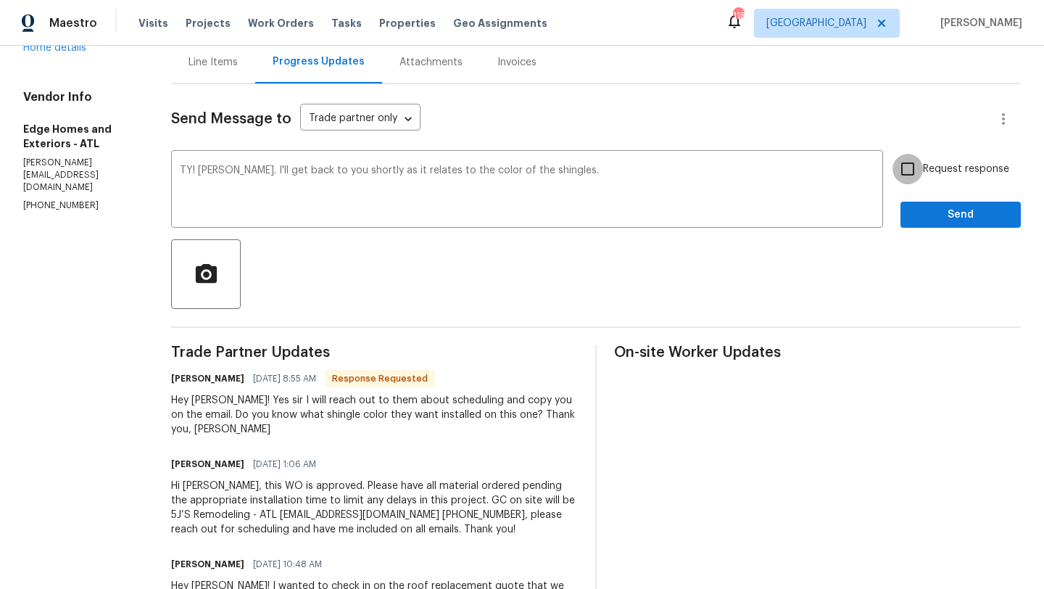
click at [908, 168] on input "Request response" at bounding box center [907, 169] width 30 height 30
checkbox input "true"
click at [950, 218] on span "Send" at bounding box center [960, 215] width 97 height 18
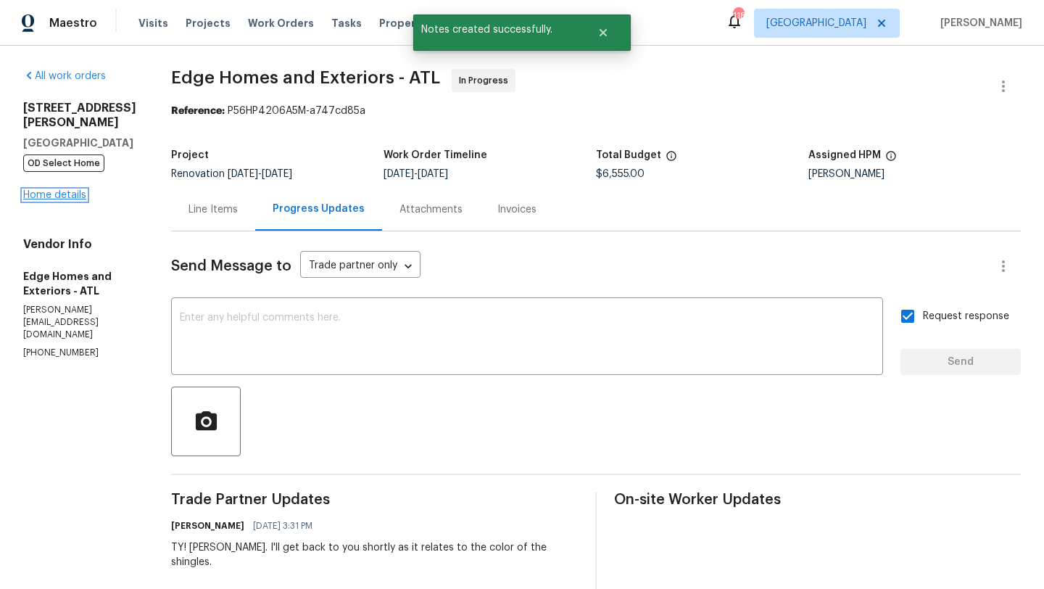
click at [74, 200] on link "Home details" at bounding box center [54, 195] width 63 height 10
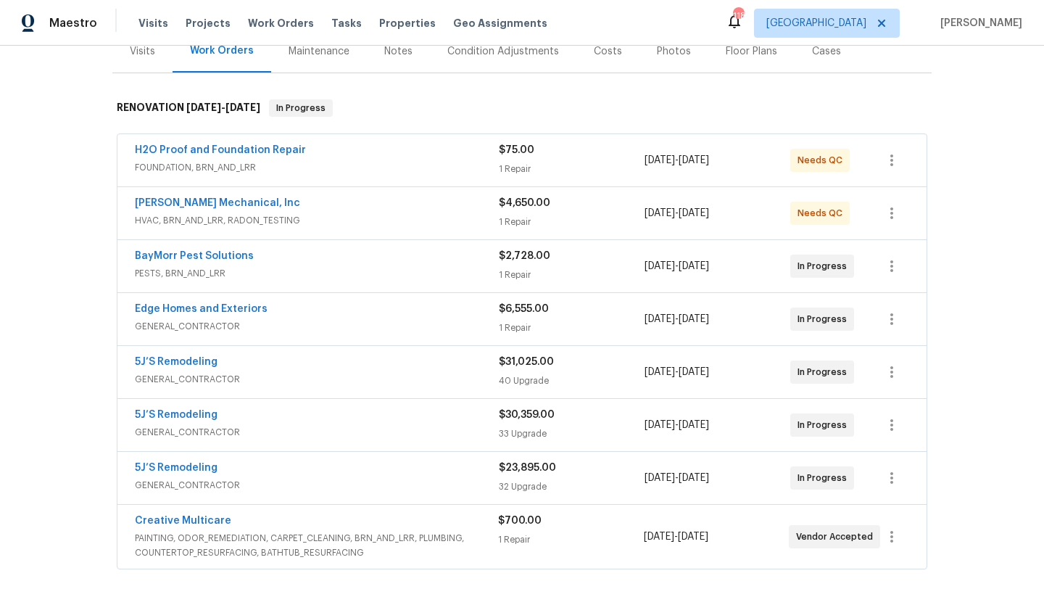
scroll to position [191, 0]
click at [192, 474] on div "5J’S Remodeling" at bounding box center [317, 468] width 364 height 17
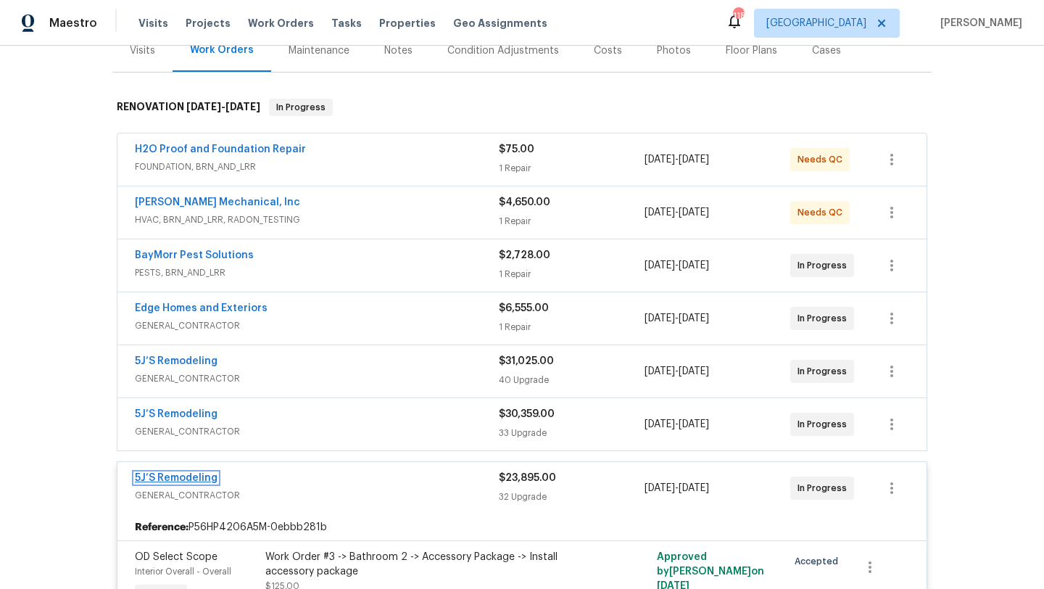
click at [187, 478] on link "5J’S Remodeling" at bounding box center [176, 478] width 83 height 10
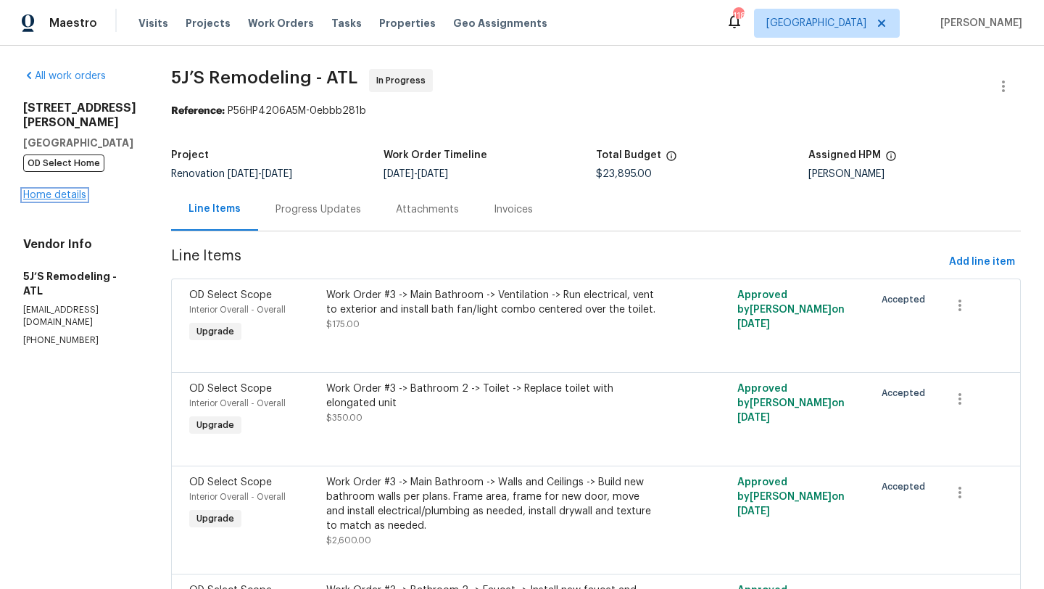
click at [79, 190] on link "Home details" at bounding box center [54, 195] width 63 height 10
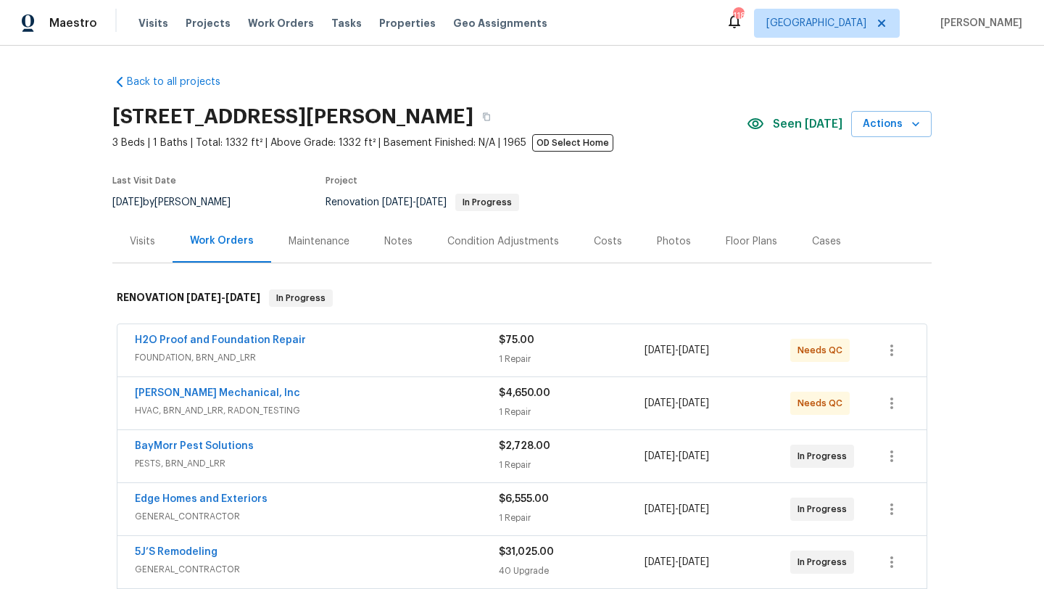
click at [604, 240] on div "Costs" at bounding box center [608, 241] width 28 height 14
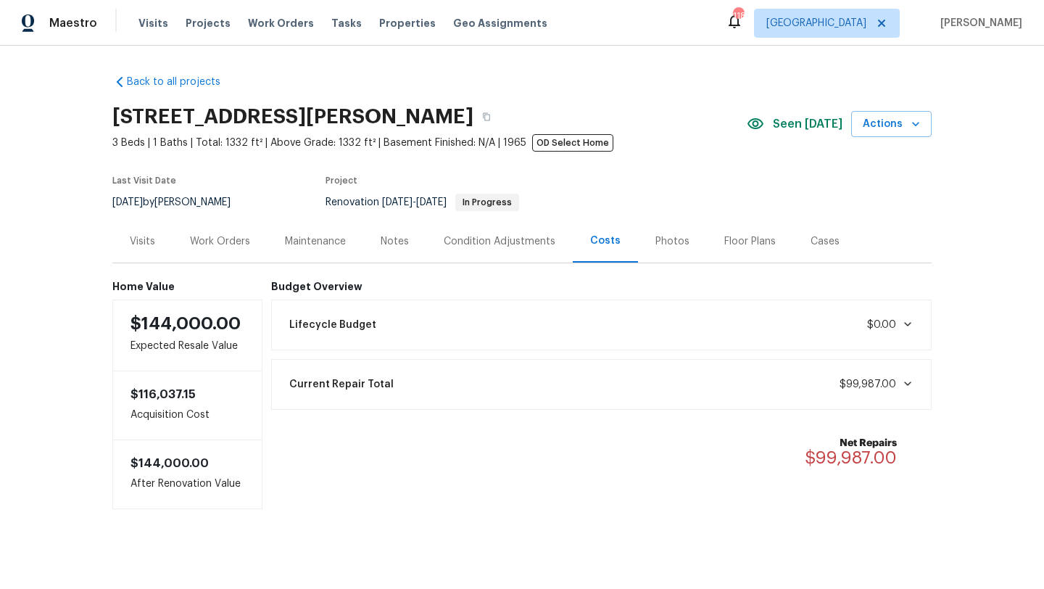
click at [233, 244] on div "Work Orders" at bounding box center [220, 241] width 60 height 14
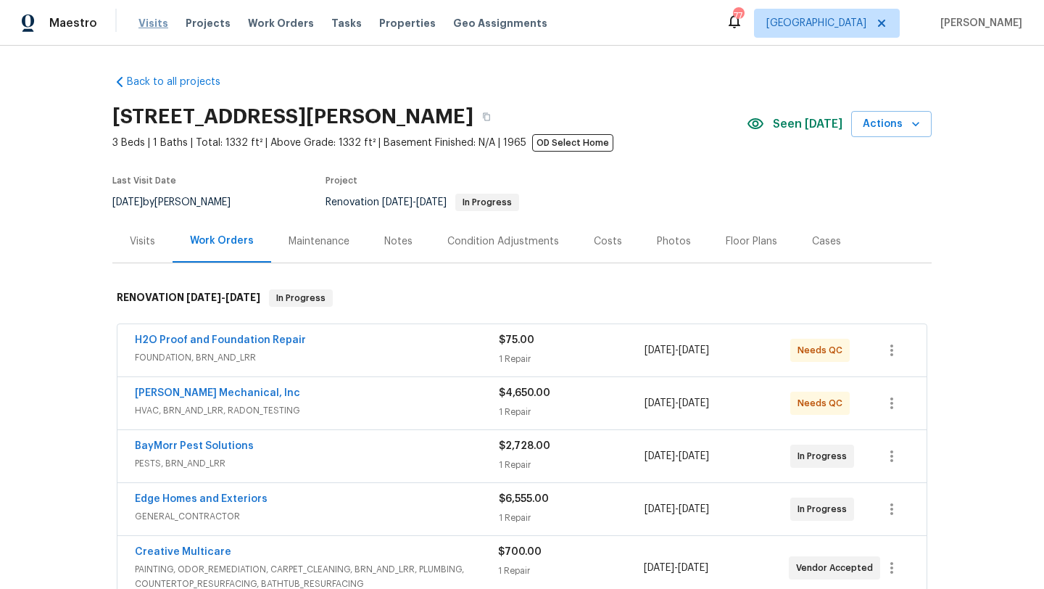
click at [152, 22] on span "Visits" at bounding box center [153, 23] width 30 height 14
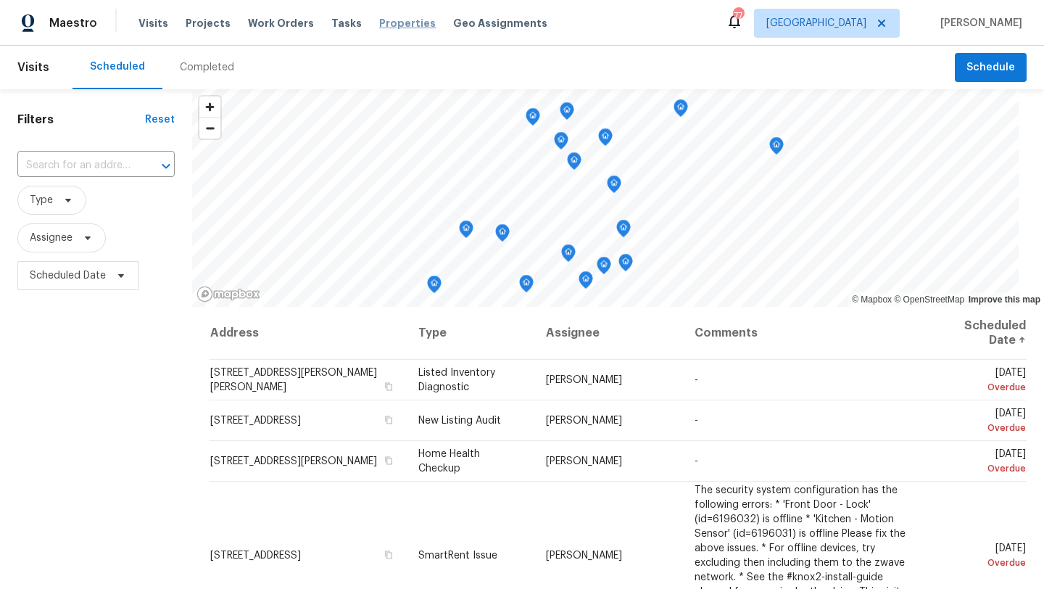
click at [379, 20] on span "Properties" at bounding box center [407, 23] width 57 height 14
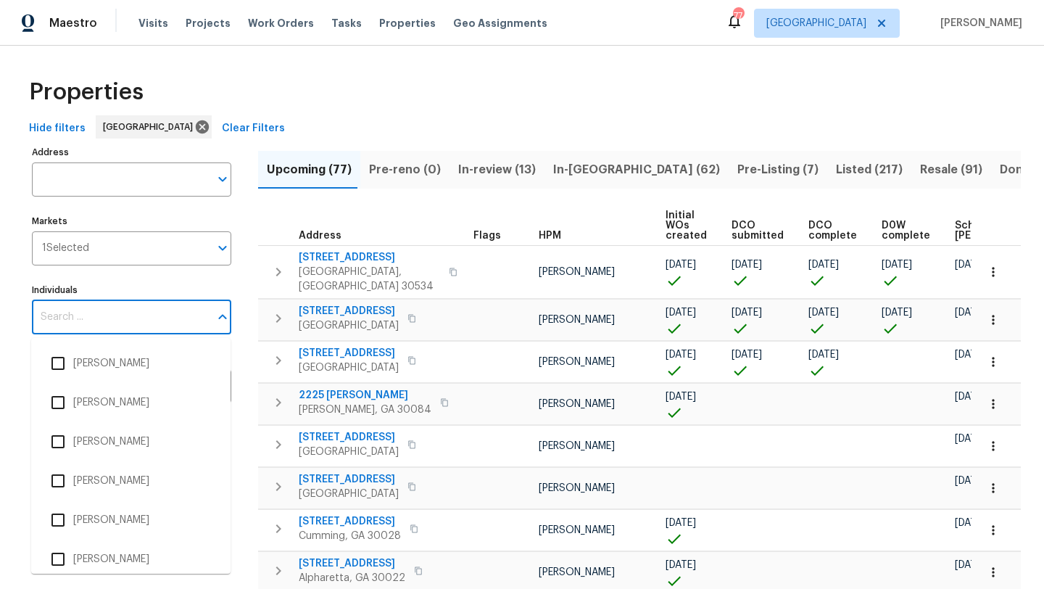
click at [118, 321] on input "Individuals" at bounding box center [121, 317] width 178 height 34
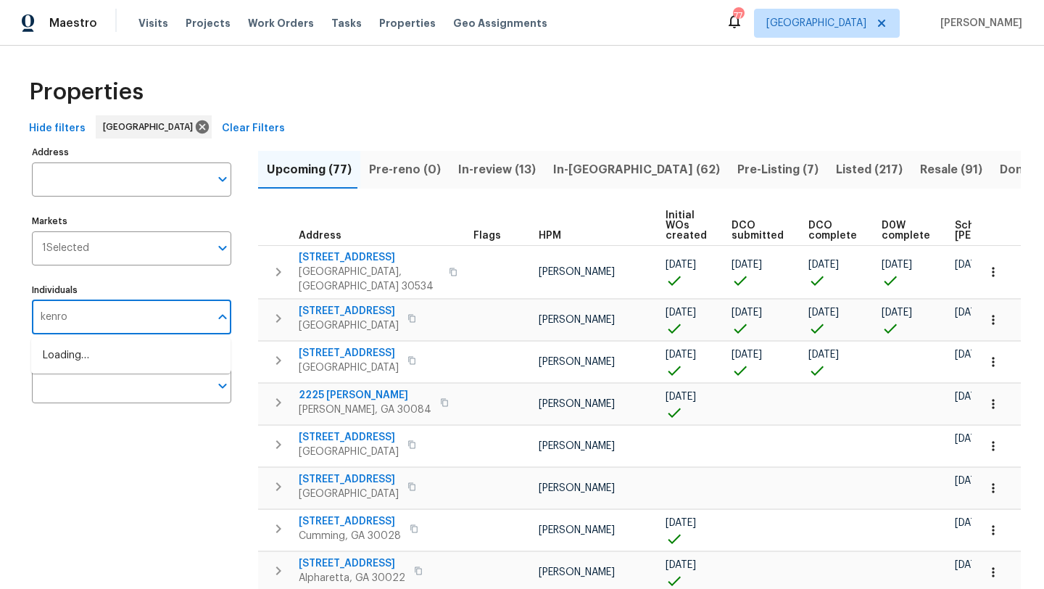
type input "kenroy"
click at [61, 369] on input "checkbox" at bounding box center [58, 363] width 30 height 30
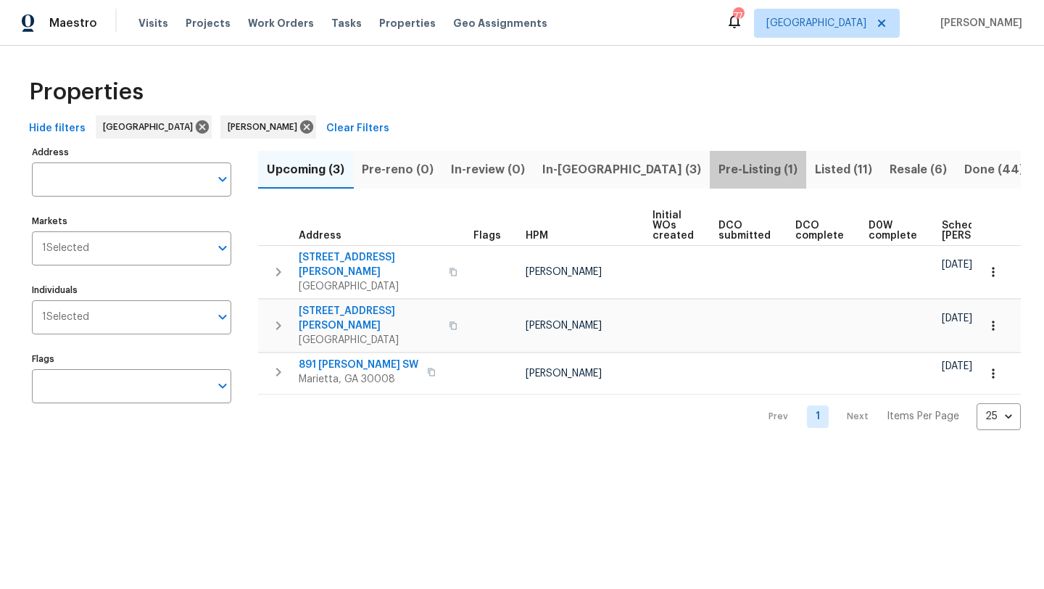
click at [718, 166] on span "Pre-Listing (1)" at bounding box center [757, 169] width 79 height 20
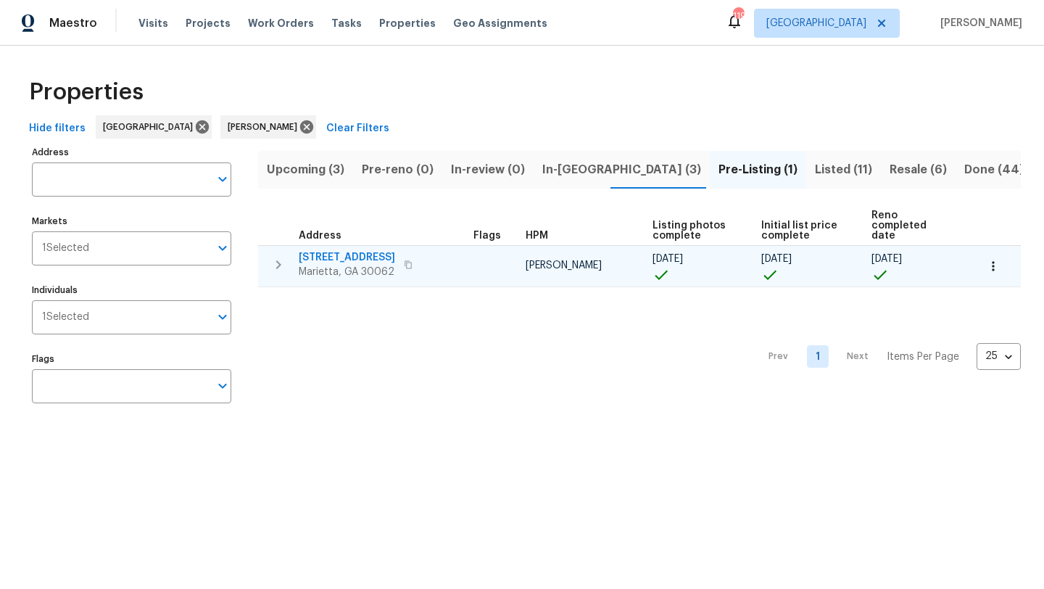
click at [322, 250] on span "[STREET_ADDRESS]" at bounding box center [347, 257] width 96 height 14
click at [345, 250] on span "[STREET_ADDRESS]" at bounding box center [347, 257] width 96 height 14
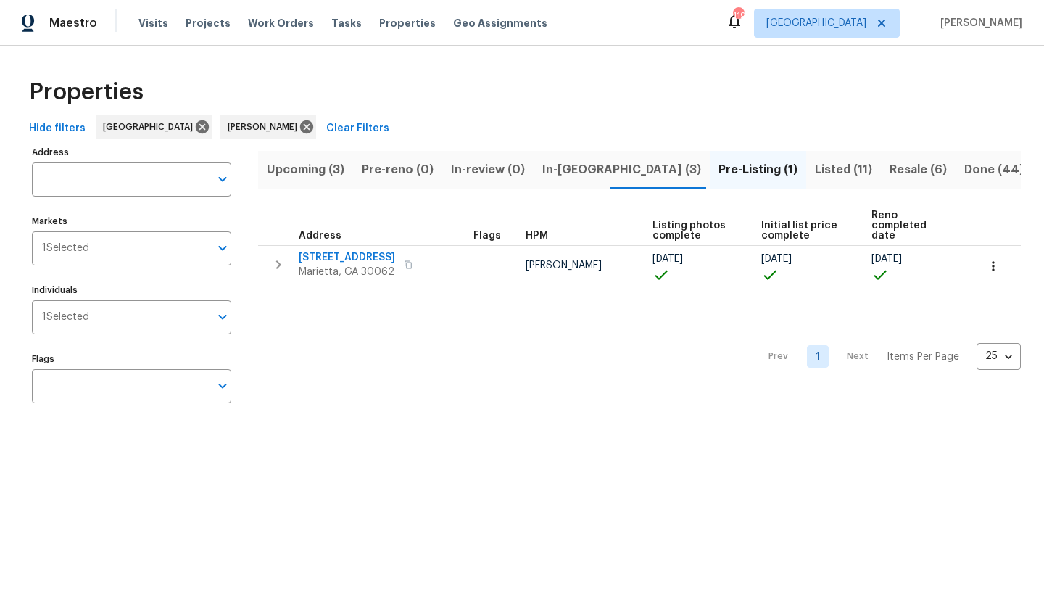
click at [889, 172] on span "Resale (6)" at bounding box center [917, 169] width 57 height 20
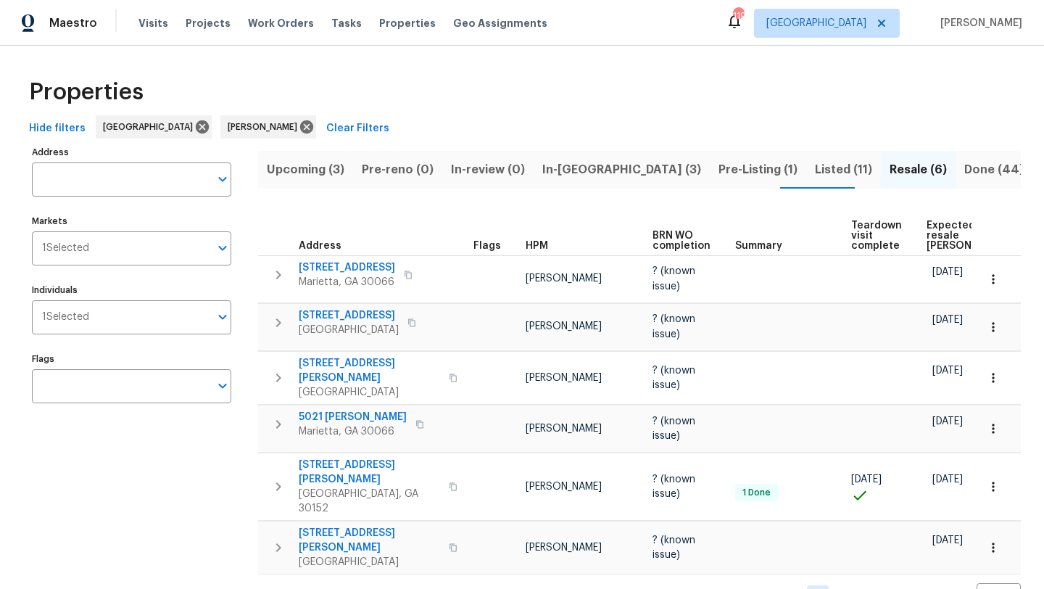
click at [815, 170] on span "Listed (11)" at bounding box center [843, 169] width 57 height 20
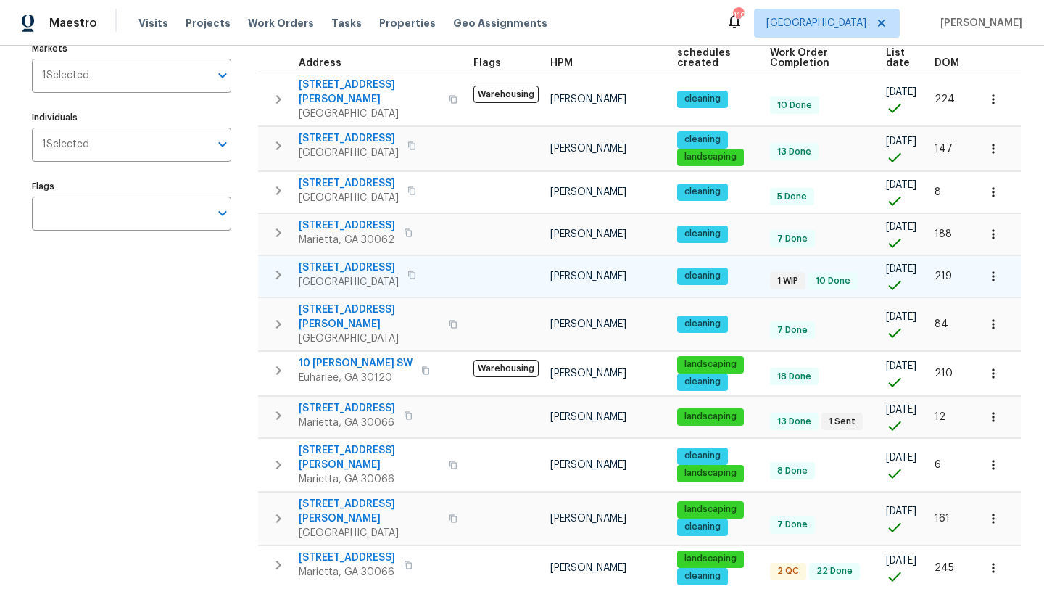
scroll to position [191, 0]
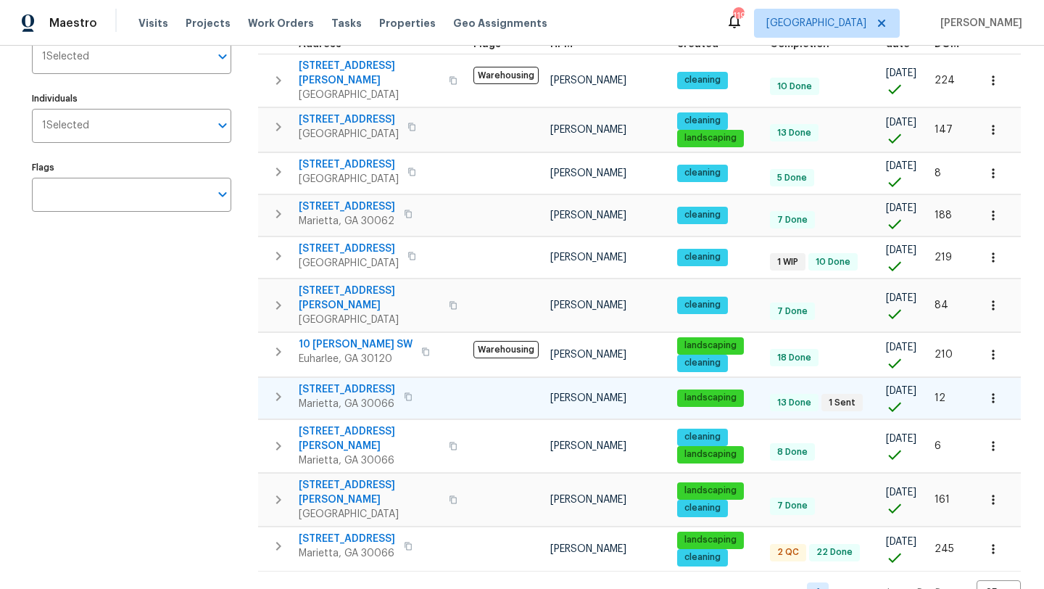
click at [335, 382] on span "692 Suholden Cir" at bounding box center [347, 389] width 96 height 14
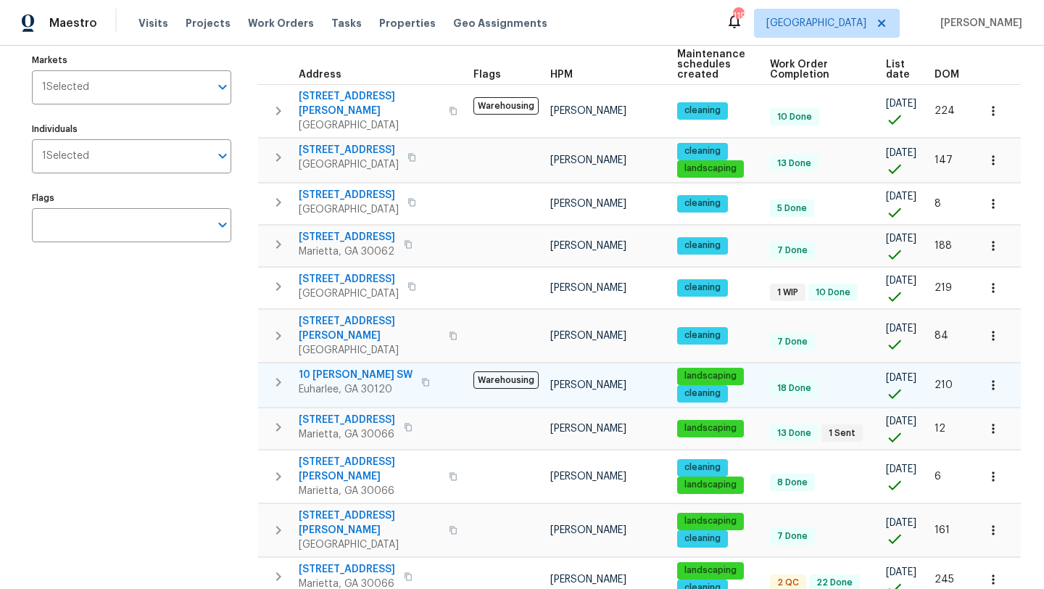
scroll to position [0, 0]
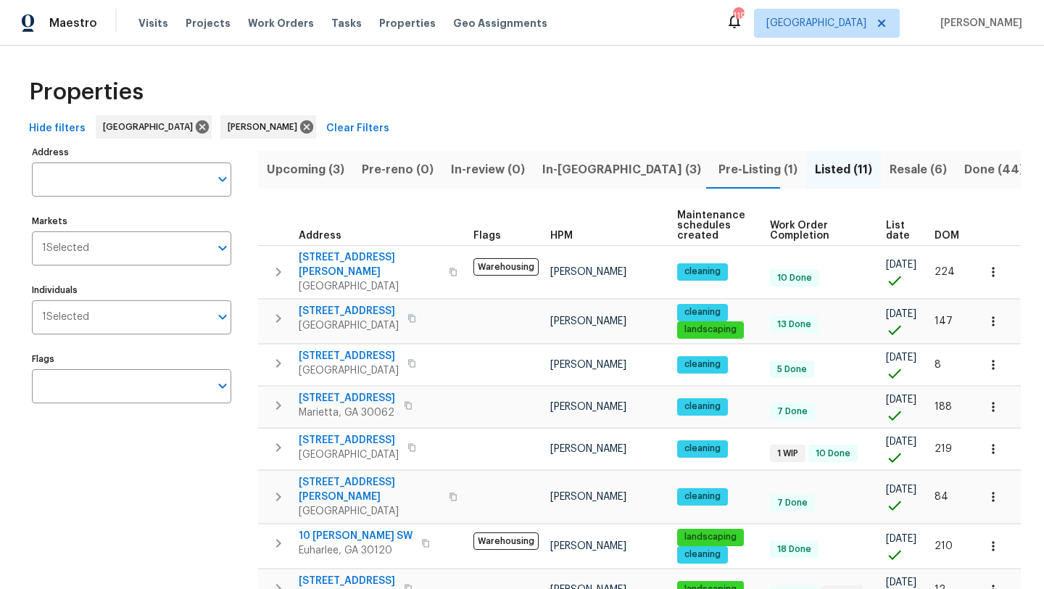
click at [584, 165] on span "In-reno (3)" at bounding box center [621, 169] width 159 height 20
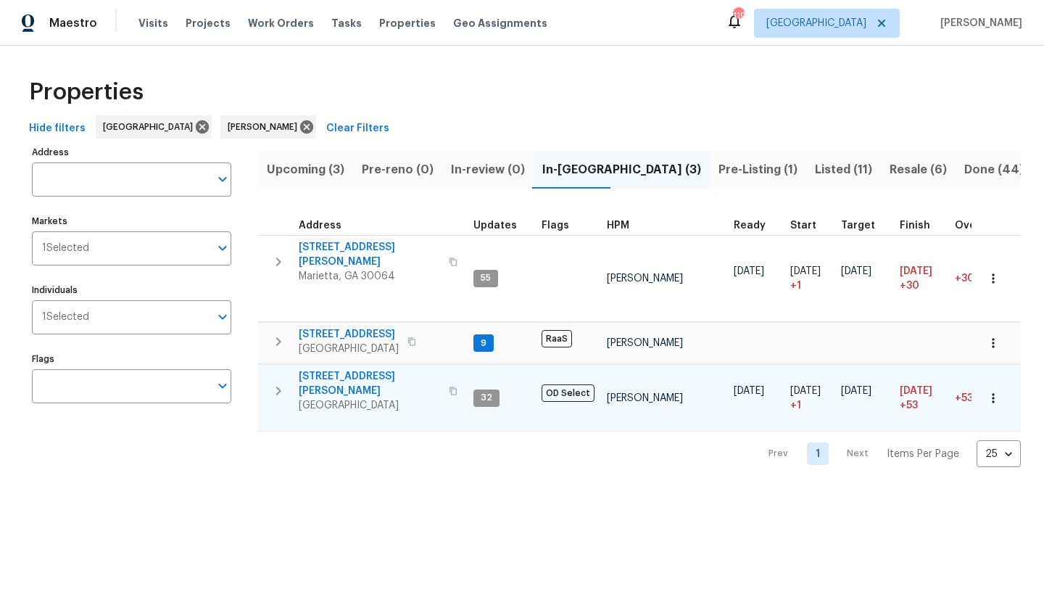
click at [327, 369] on span "[STREET_ADDRESS][PERSON_NAME]" at bounding box center [369, 383] width 141 height 29
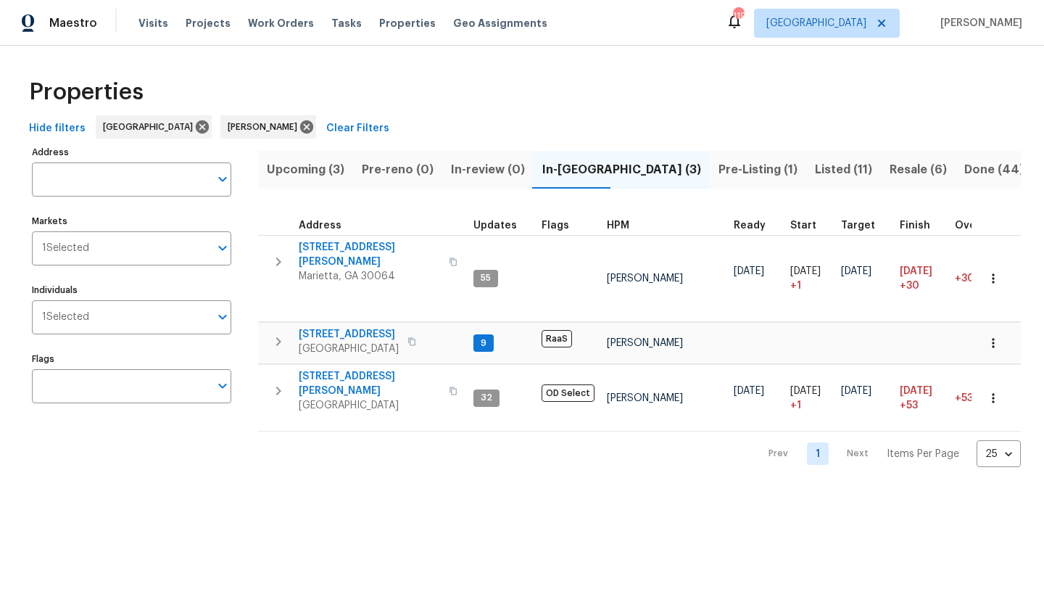
click at [718, 169] on span "Pre-Listing (1)" at bounding box center [757, 169] width 79 height 20
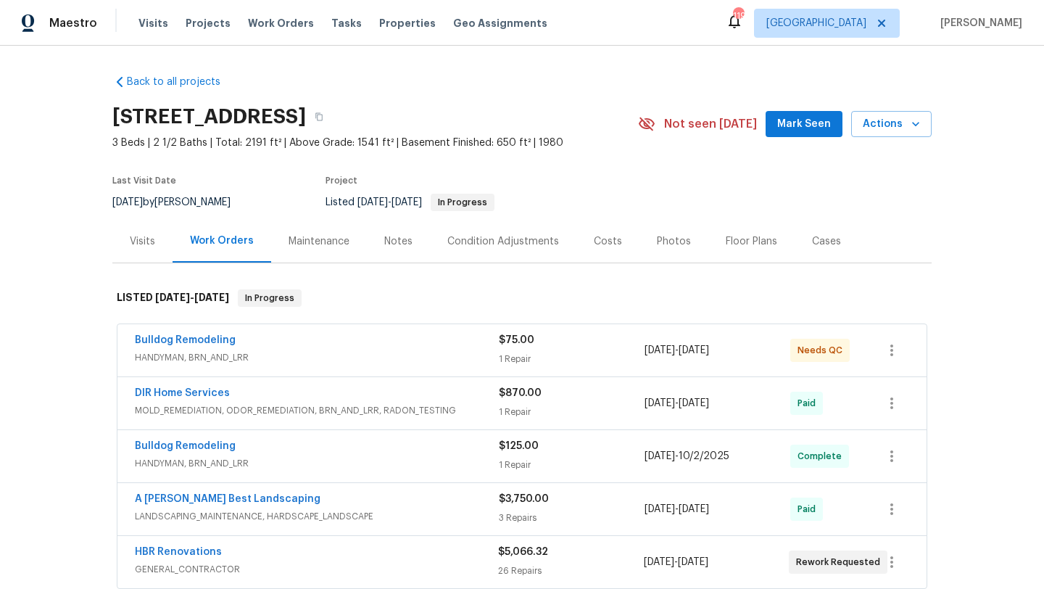
click at [648, 246] on div "Photos" at bounding box center [673, 241] width 69 height 43
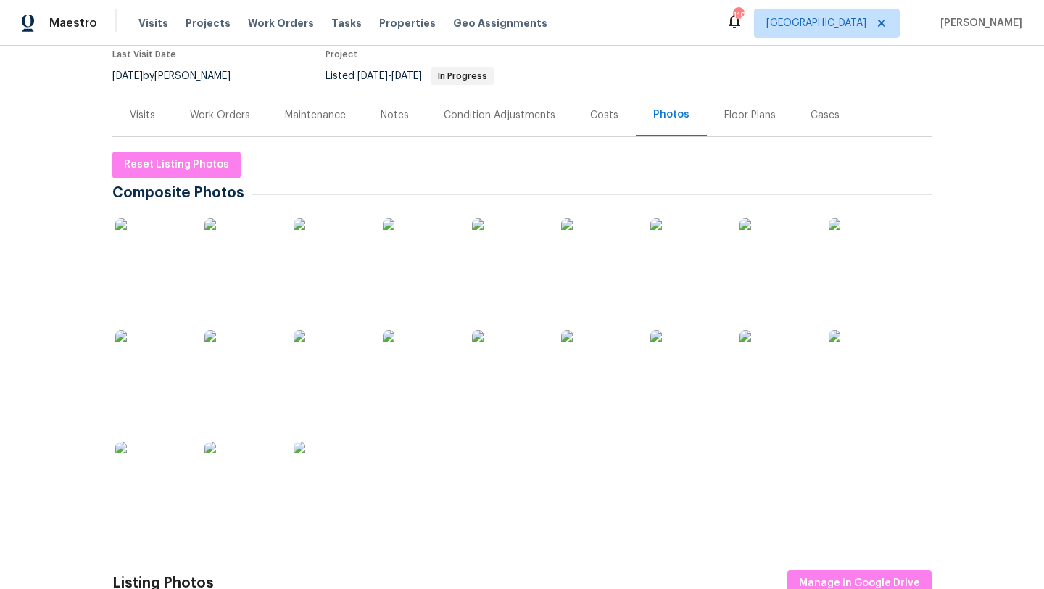
scroll to position [194, 0]
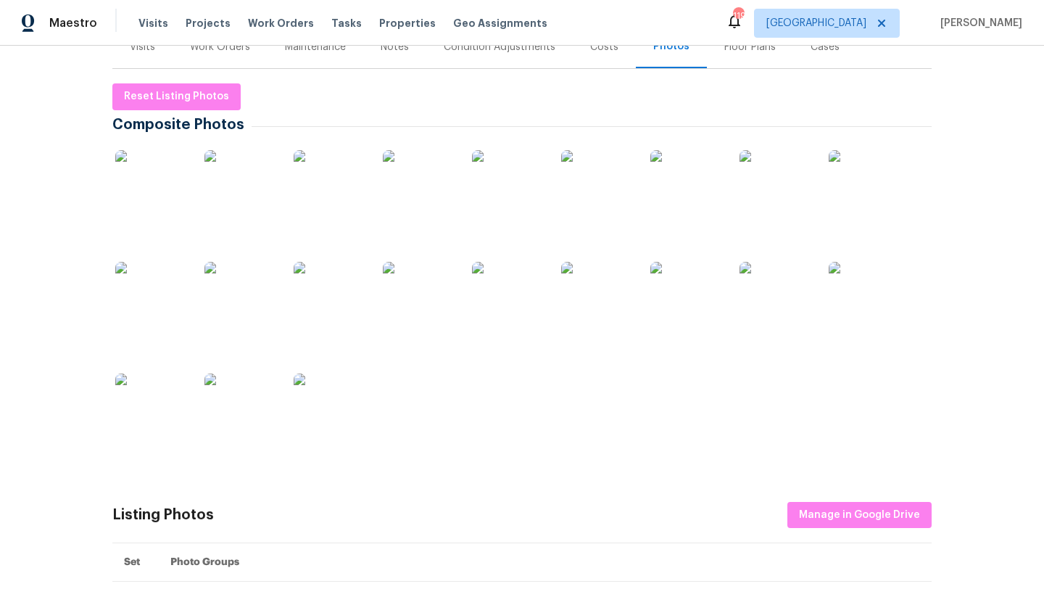
click at [262, 402] on img at bounding box center [240, 409] width 72 height 72
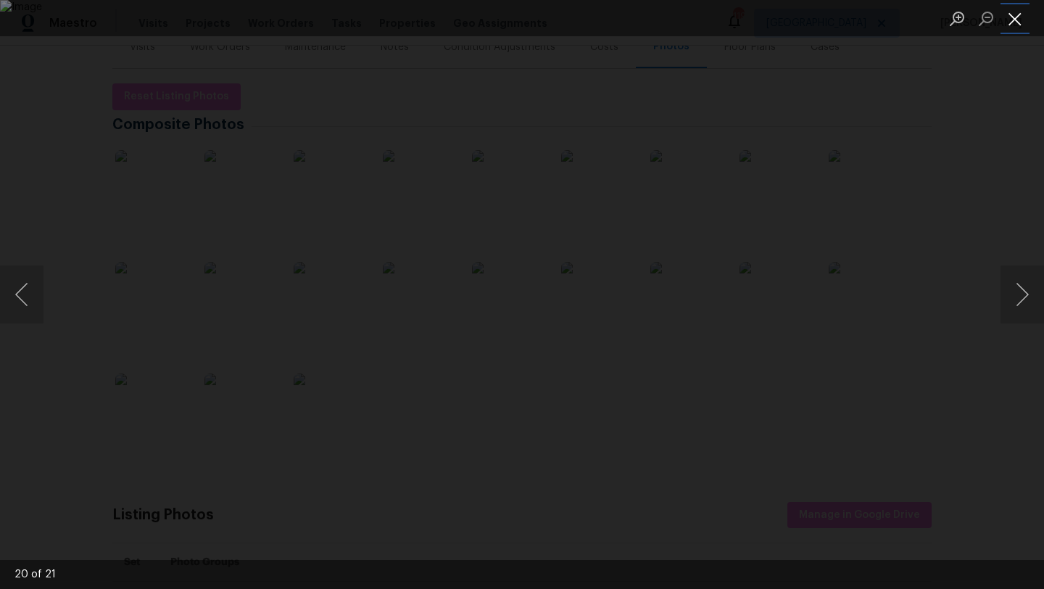
click at [1011, 20] on button "Close lightbox" at bounding box center [1014, 18] width 29 height 25
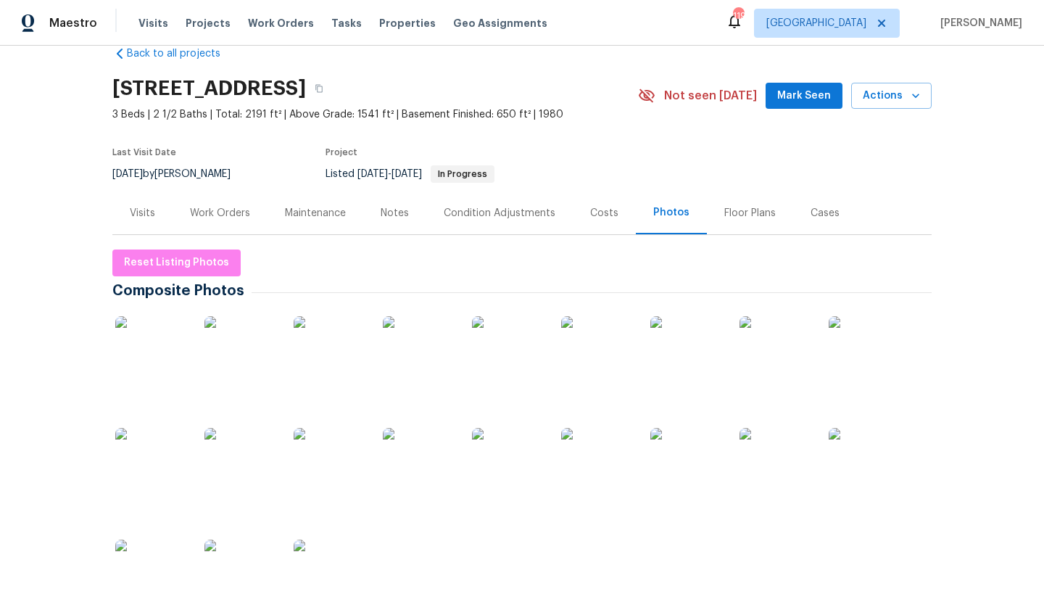
scroll to position [0, 0]
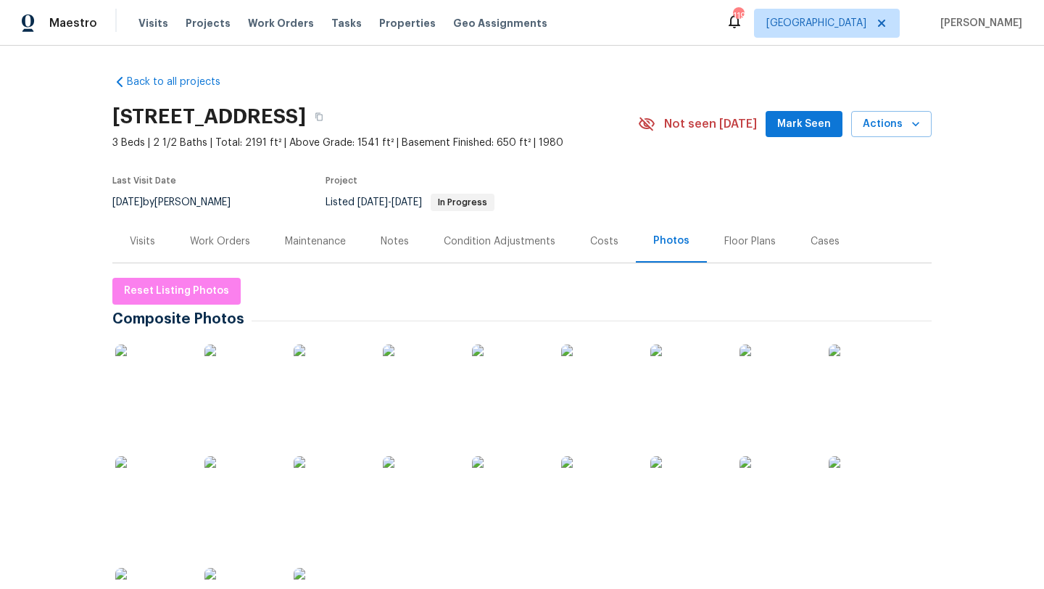
click at [221, 243] on div "Work Orders" at bounding box center [220, 241] width 60 height 14
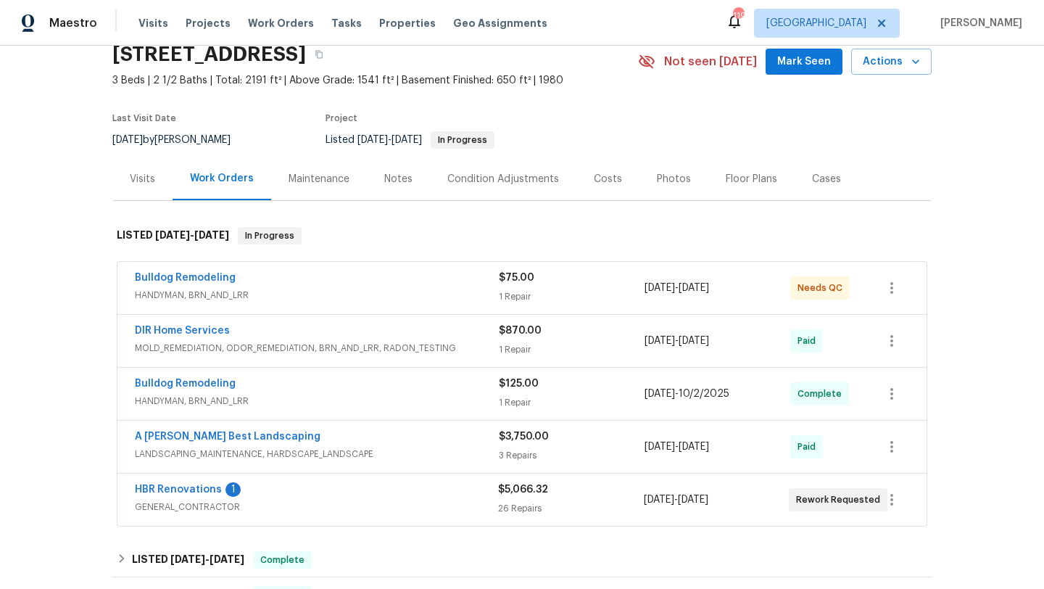
scroll to position [63, 0]
click at [191, 489] on link "HBR Renovations" at bounding box center [178, 489] width 87 height 10
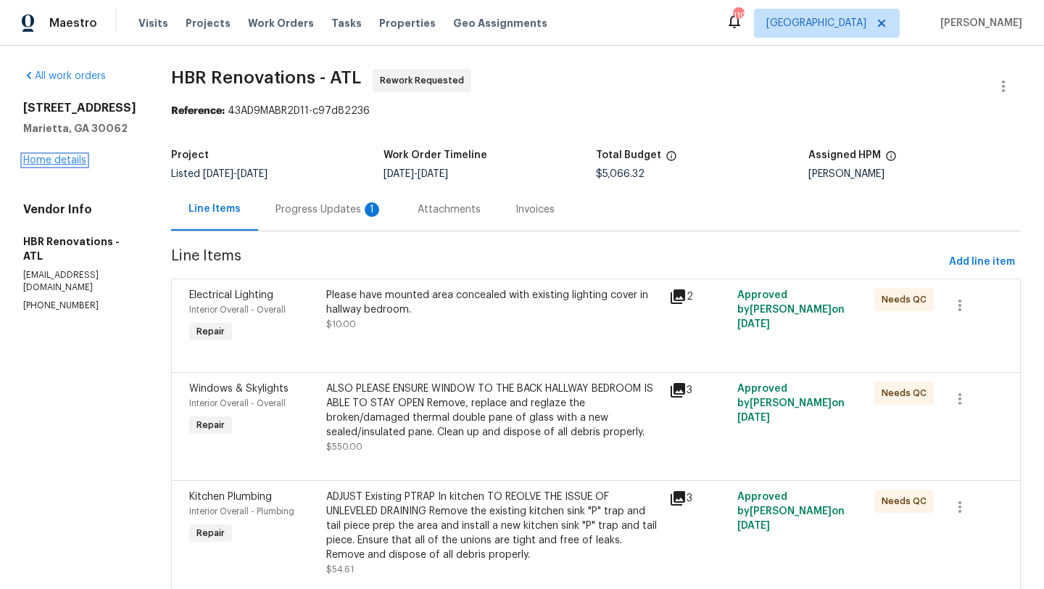
click at [67, 162] on link "Home details" at bounding box center [54, 160] width 63 height 10
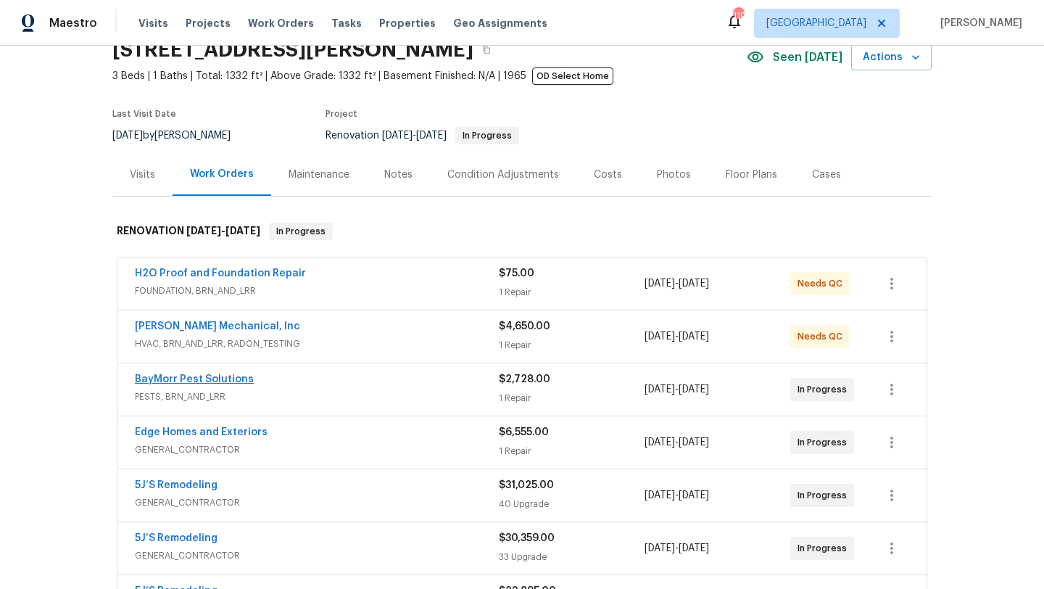
scroll to position [101, 0]
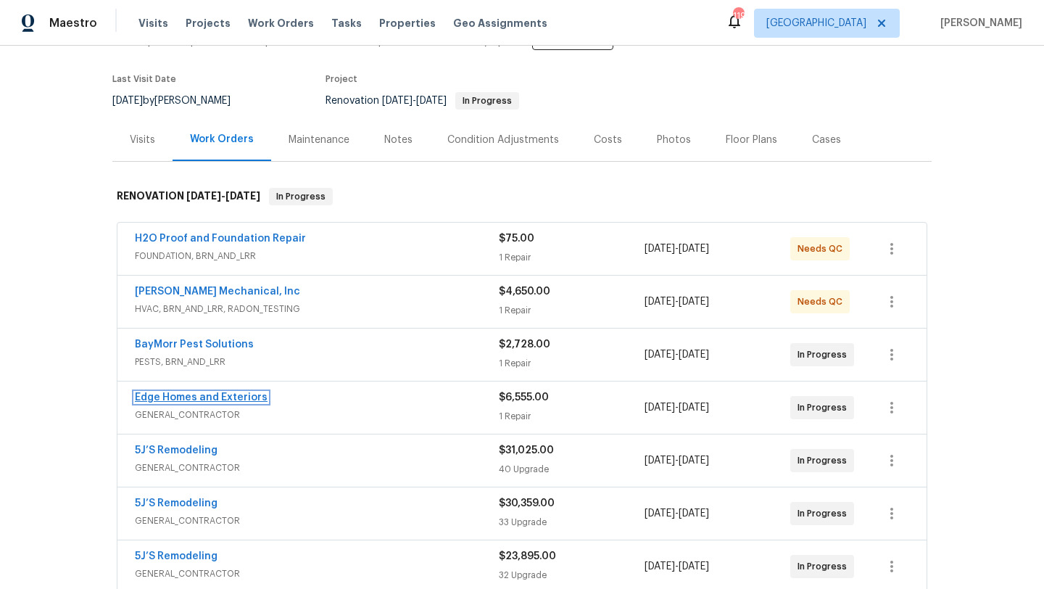
click at [224, 399] on link "Edge Homes and Exteriors" at bounding box center [201, 397] width 133 height 10
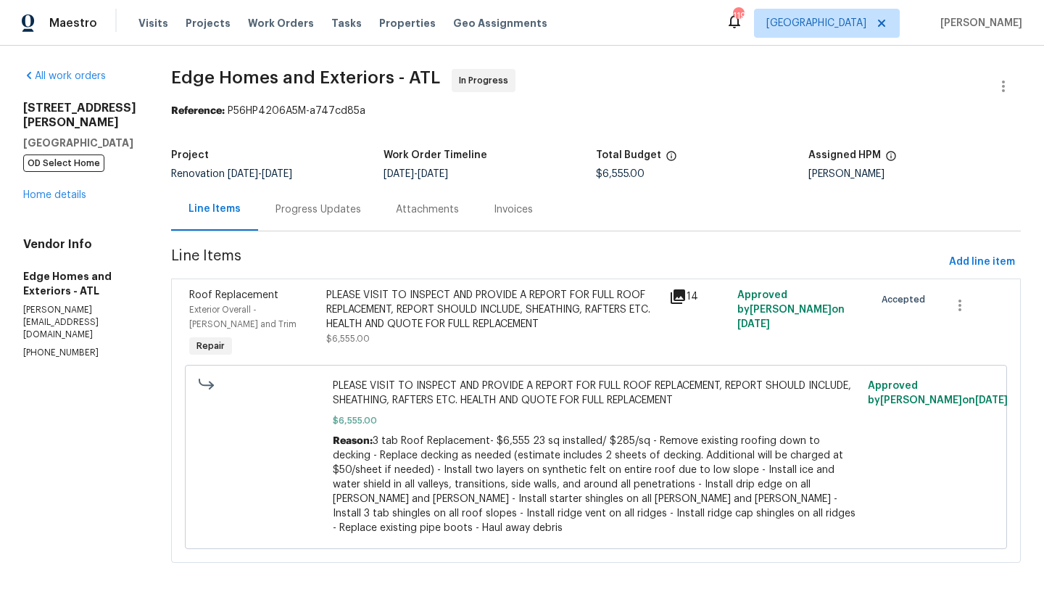
click at [310, 216] on div "Progress Updates" at bounding box center [318, 209] width 86 height 14
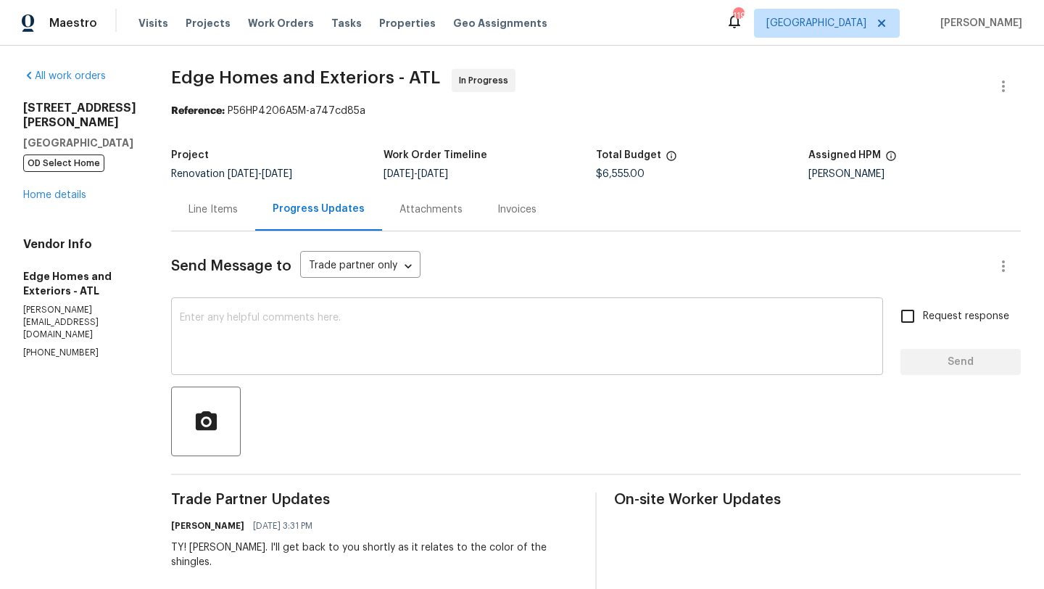
click at [351, 344] on textarea at bounding box center [527, 337] width 694 height 51
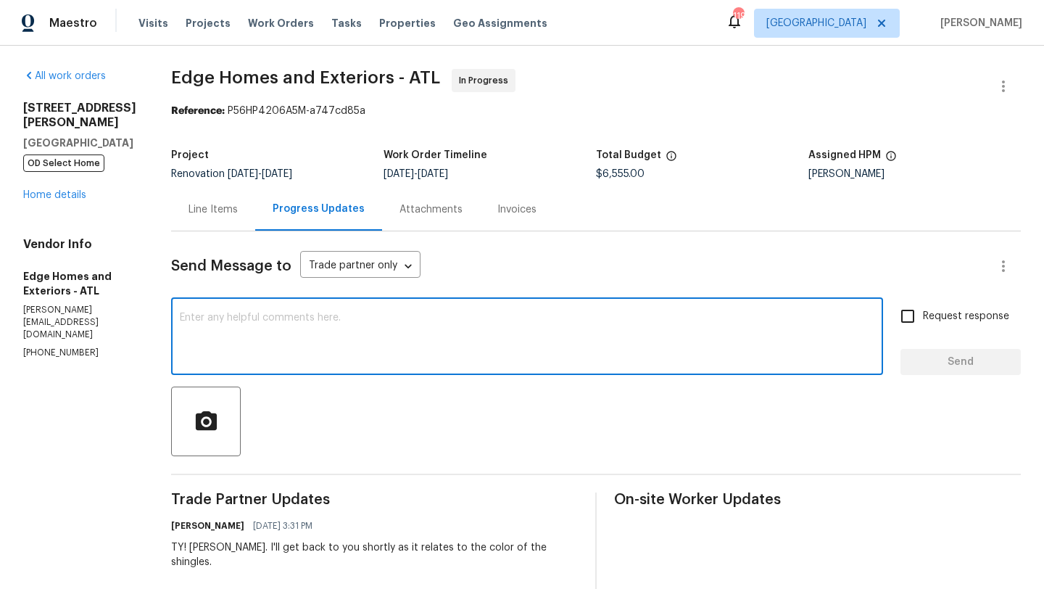
paste textarea "[URL][DOMAIN_NAME][PERSON_NAME]"
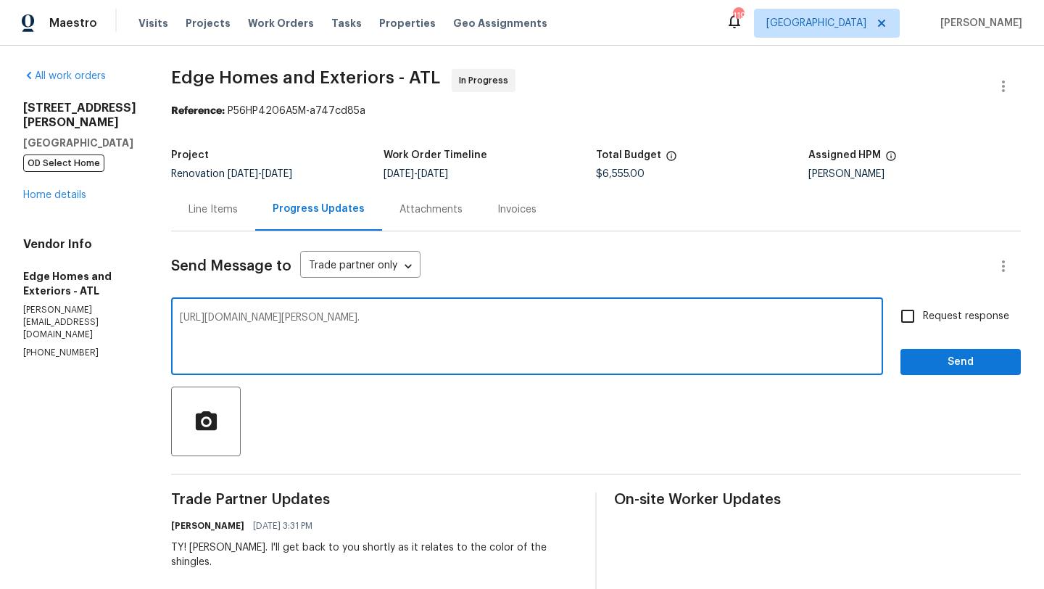
click at [171, 323] on div "[URL][DOMAIN_NAME][PERSON_NAME]. x ​" at bounding box center [527, 338] width 712 height 74
click at [180, 318] on textarea "[URL][DOMAIN_NAME][PERSON_NAME]." at bounding box center [527, 337] width 694 height 51
click at [465, 321] on textarea "Hi [PERSON_NAME] please see link detailing the specs of roof that will be used …" at bounding box center [527, 337] width 694 height 51
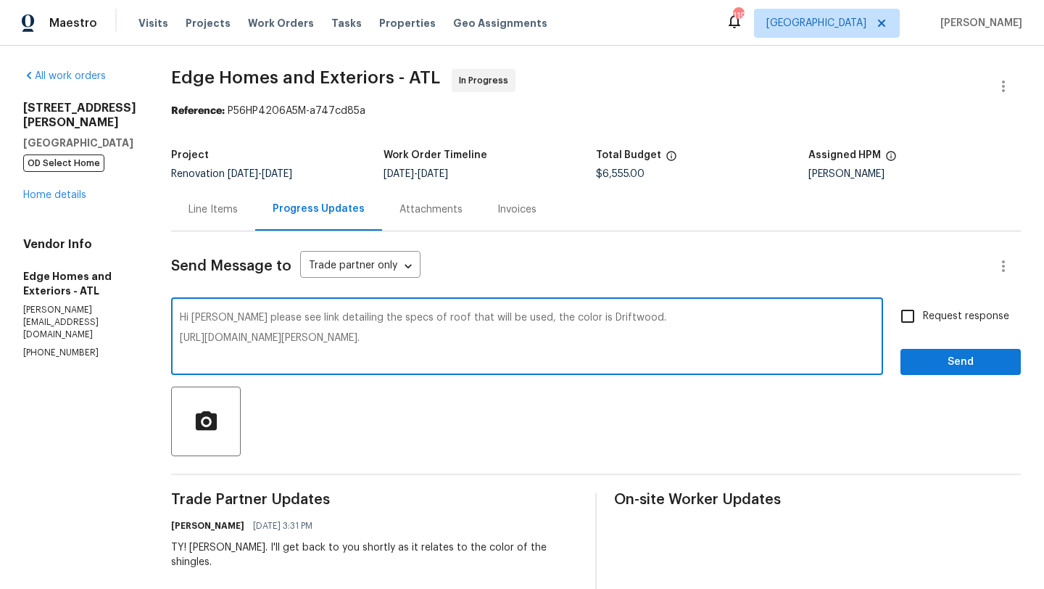
click at [185, 318] on textarea "Hi [PERSON_NAME] please see link detailing the specs of roof that will be used,…" at bounding box center [527, 337] width 694 height 51
type textarea "Hi [PERSON_NAME], please see link detailing the specs of roof that will be used…"
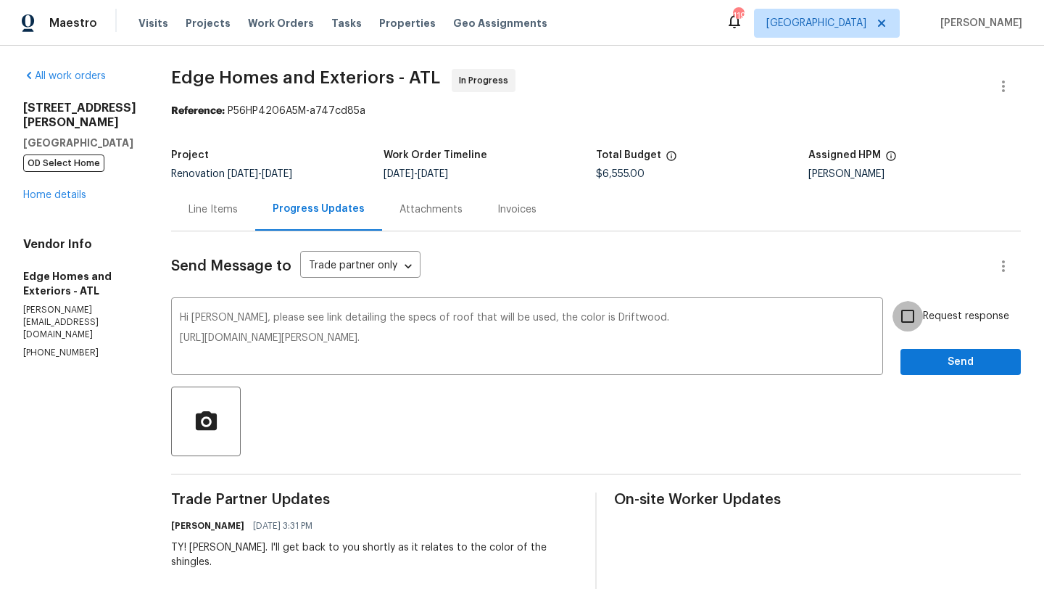
click at [905, 320] on input "Request response" at bounding box center [907, 316] width 30 height 30
checkbox input "true"
click at [959, 356] on span "Send" at bounding box center [960, 362] width 97 height 18
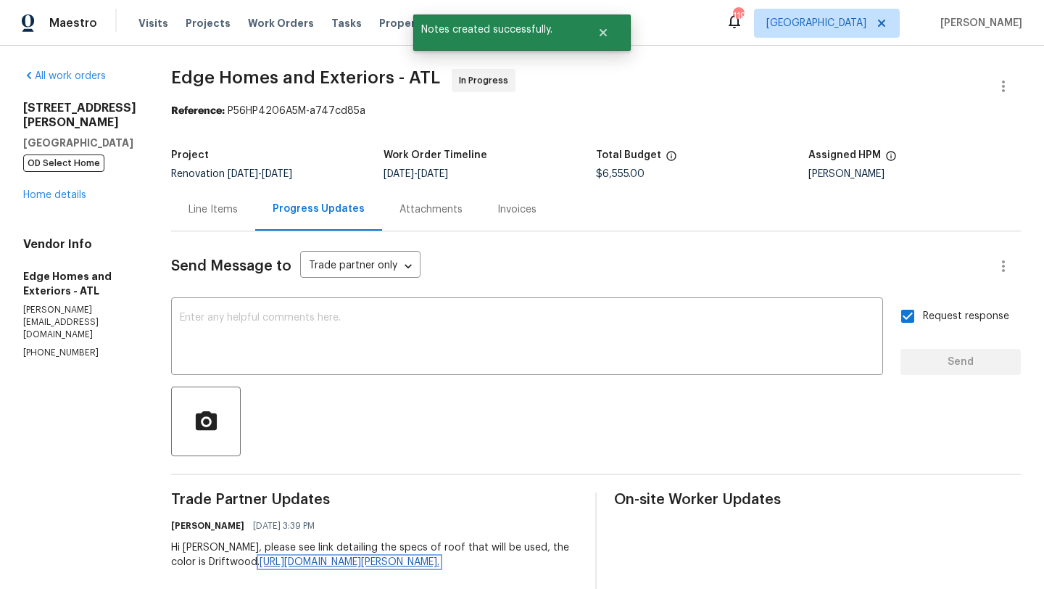
click at [333, 562] on link "[URL][DOMAIN_NAME][PERSON_NAME]." at bounding box center [350, 562] width 180 height 10
